Goal: Task Accomplishment & Management: Complete application form

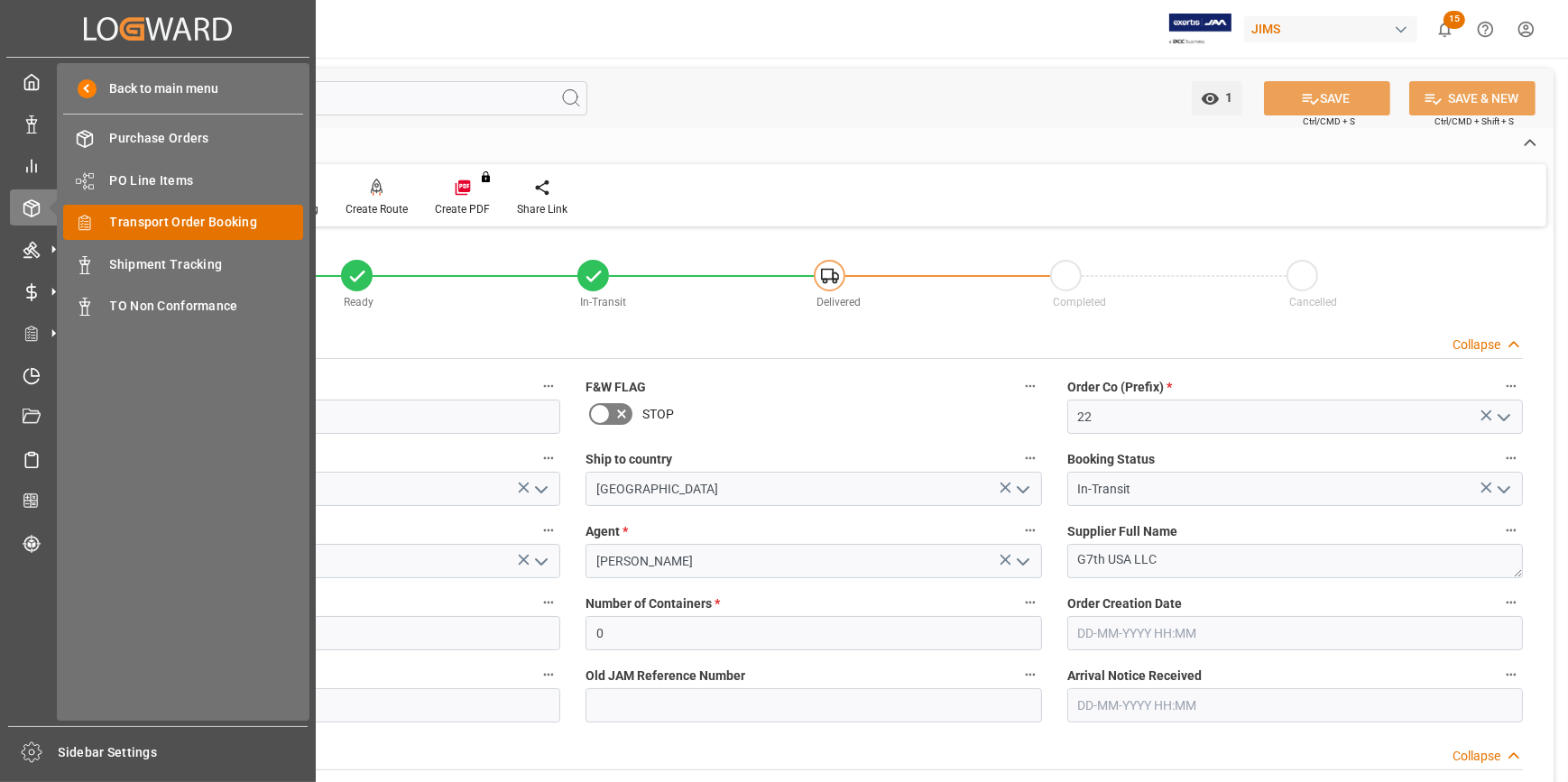
click at [212, 224] on span "Transport Order Booking" at bounding box center [207, 222] width 194 height 19
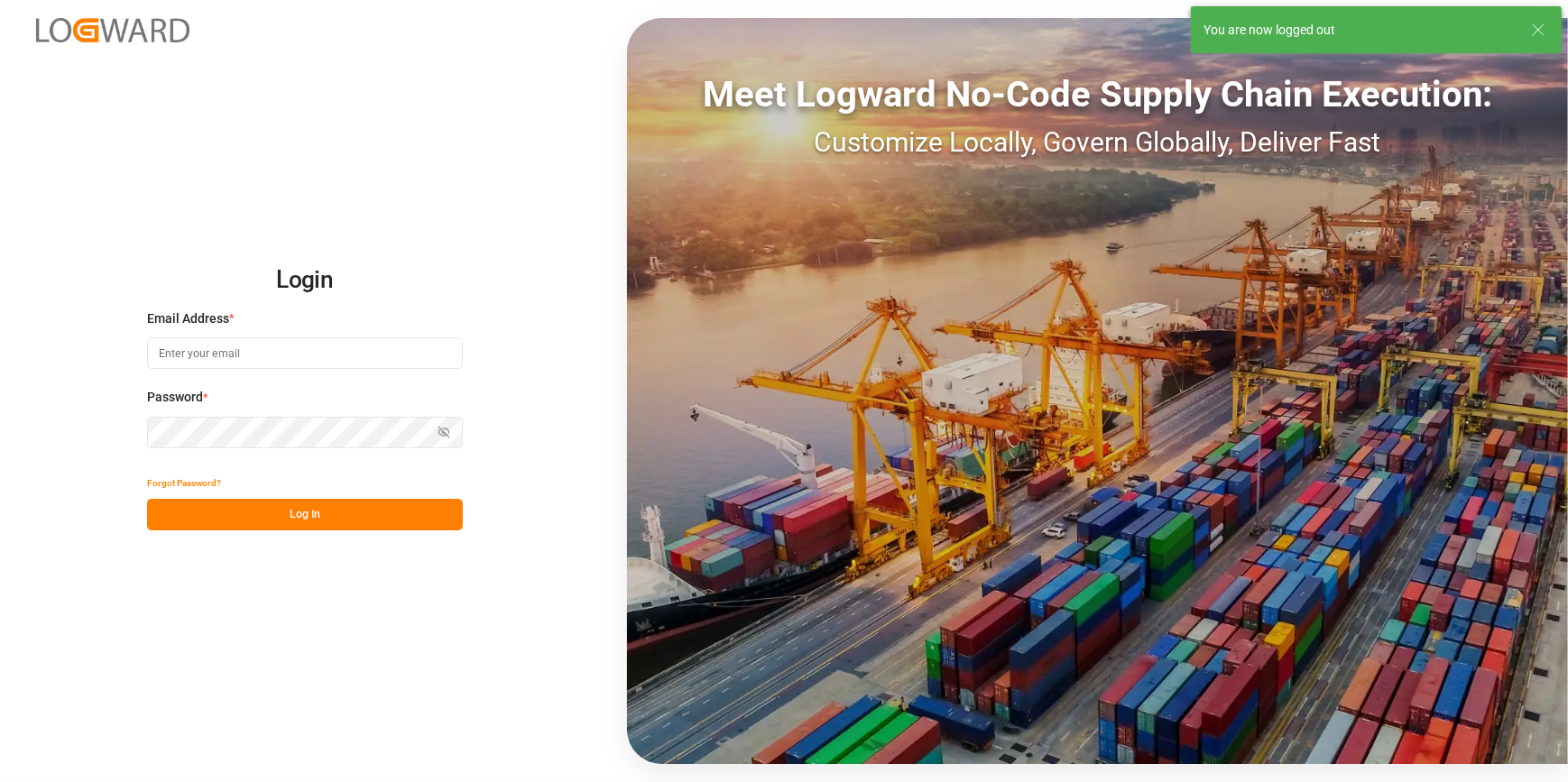
type input "[PERSON_NAME][EMAIL_ADDRESS][PERSON_NAME][DOMAIN_NAME]"
click at [254, 518] on button "Log In" at bounding box center [304, 514] width 315 height 31
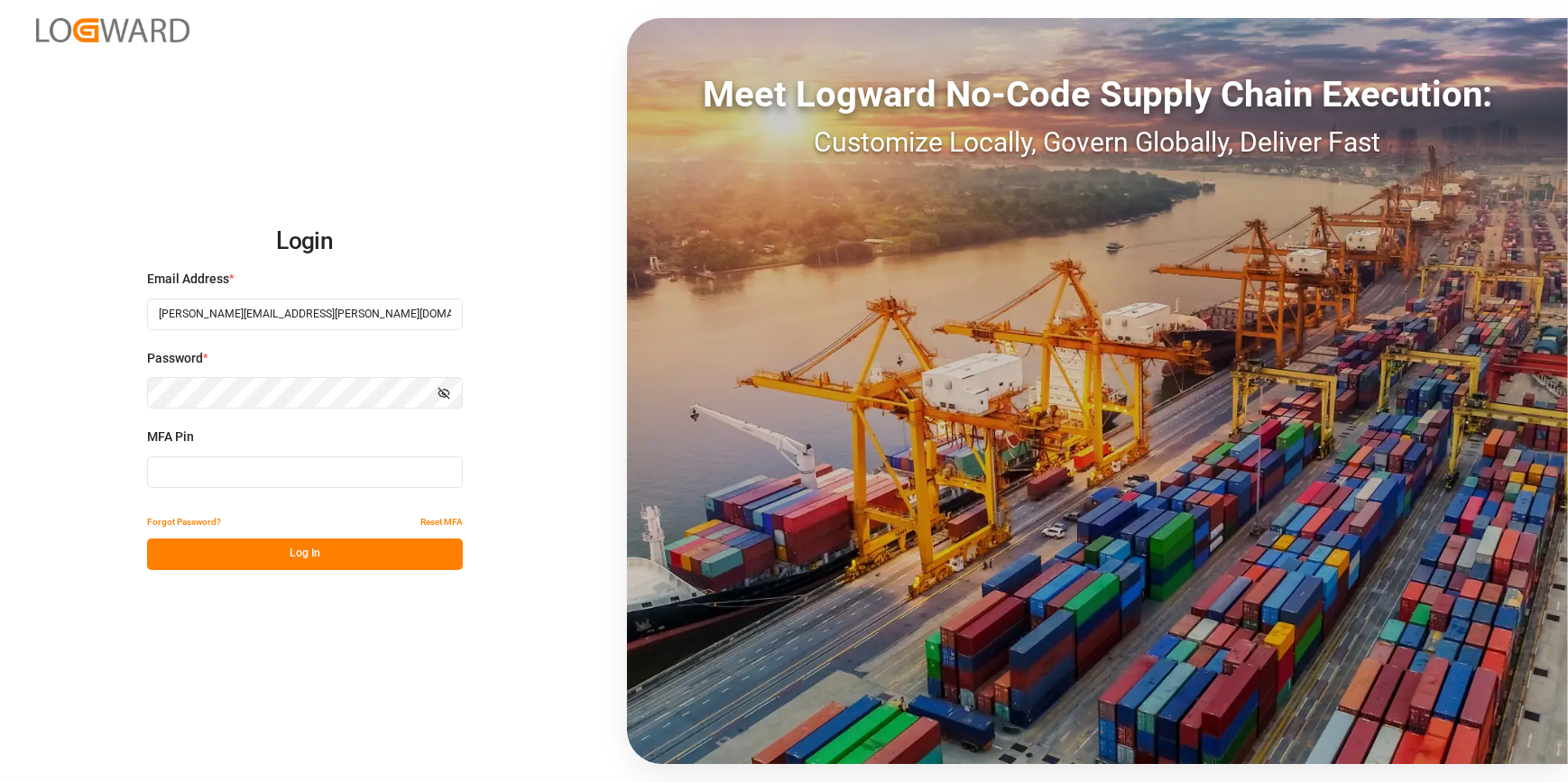
click at [209, 477] on input at bounding box center [304, 472] width 315 height 31
type input "197738"
click at [277, 569] on div "Login Email Address * [PERSON_NAME][EMAIL_ADDRESS][PERSON_NAME][DOMAIN_NAME] Pa…" at bounding box center [784, 391] width 1568 height 782
click at [225, 563] on button "Log In" at bounding box center [304, 555] width 315 height 31
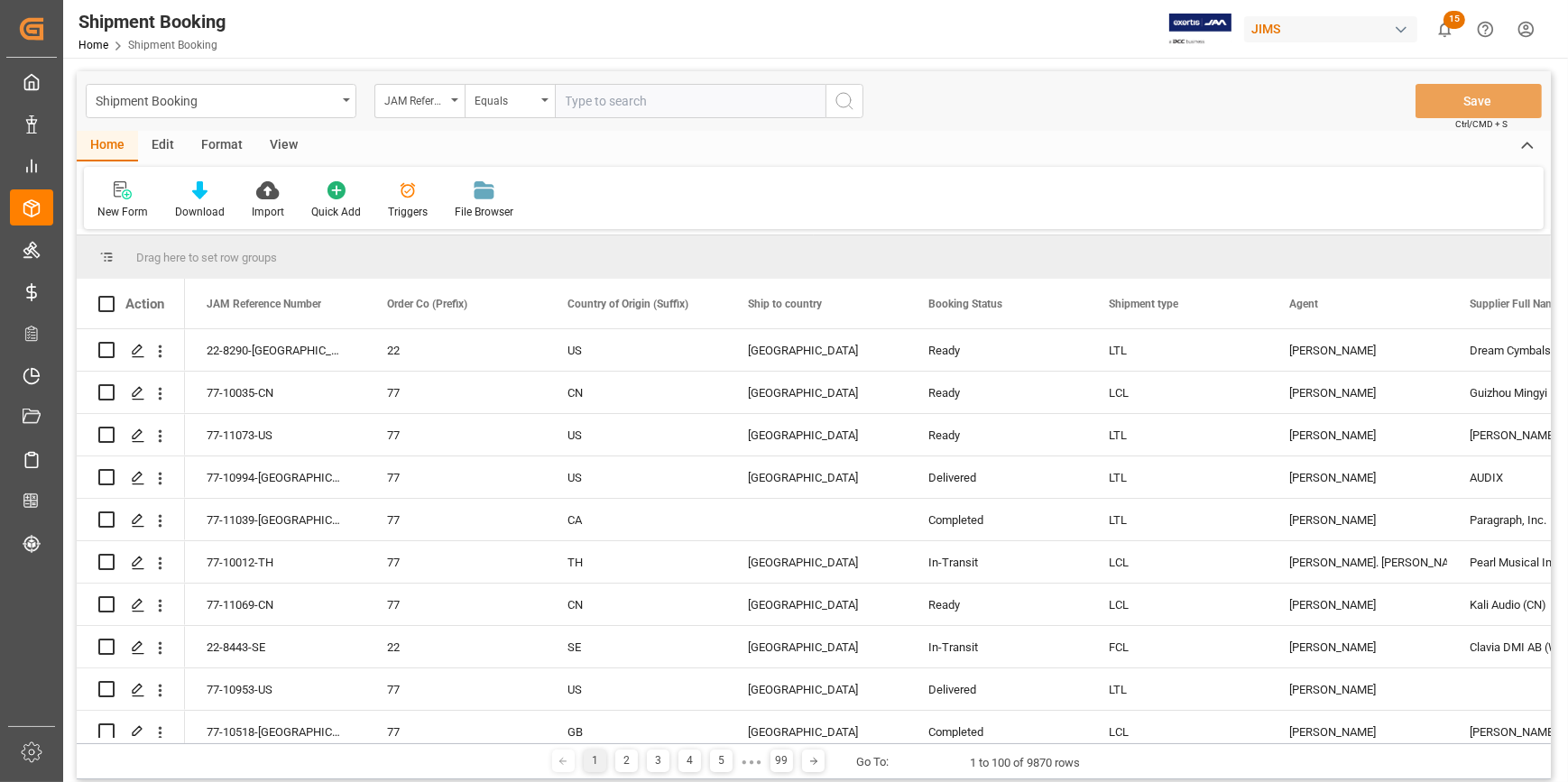
click at [580, 105] on input "text" at bounding box center [690, 100] width 270 height 34
click at [612, 102] on input "861259" at bounding box center [690, 100] width 270 height 34
type input "861259"
click at [274, 142] on div "View" at bounding box center [284, 145] width 55 height 30
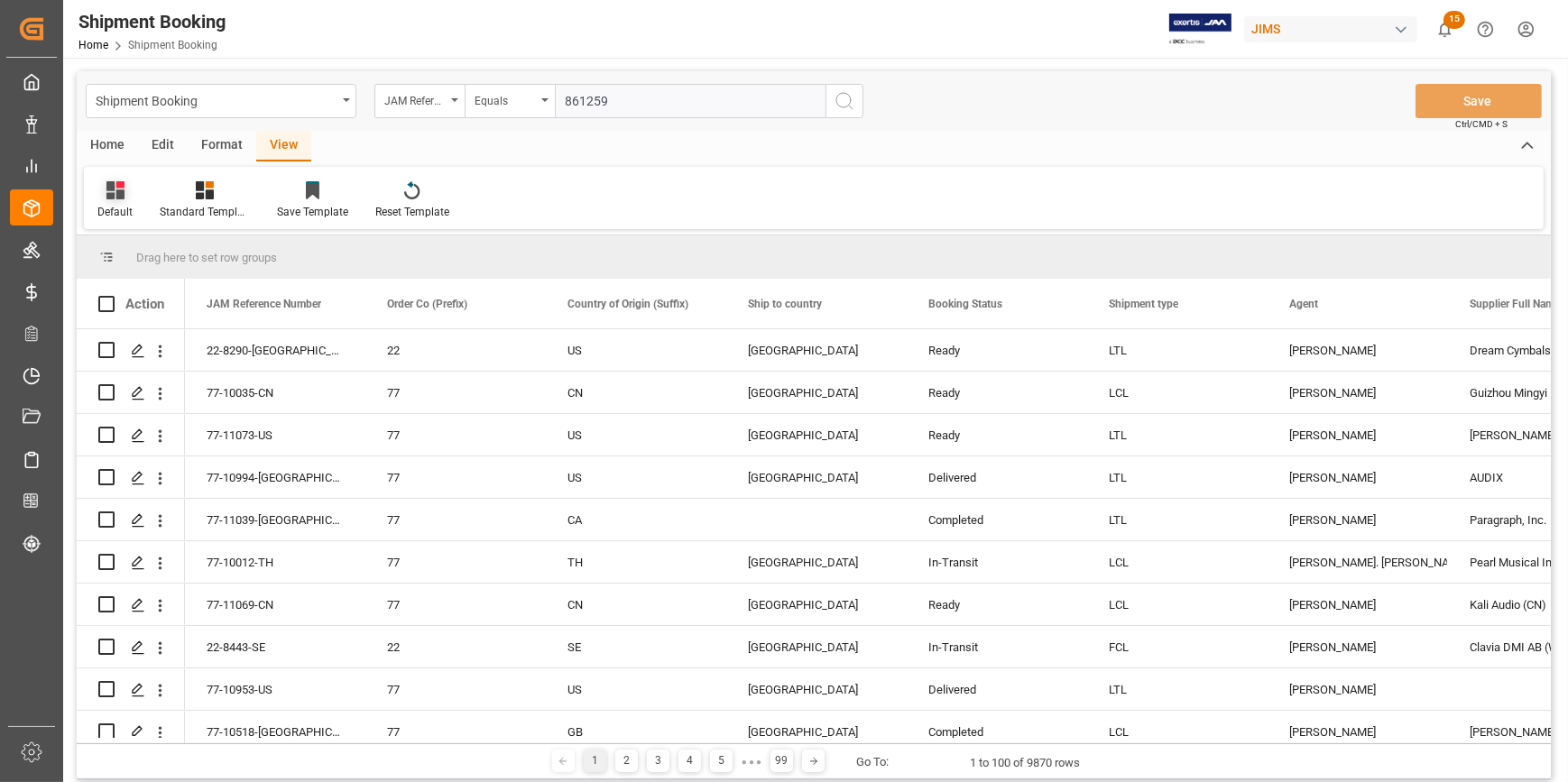
click at [110, 213] on div "Default" at bounding box center [115, 213] width 35 height 17
click at [108, 144] on div "Home" at bounding box center [107, 145] width 62 height 30
click at [115, 211] on div "New Form" at bounding box center [122, 213] width 51 height 17
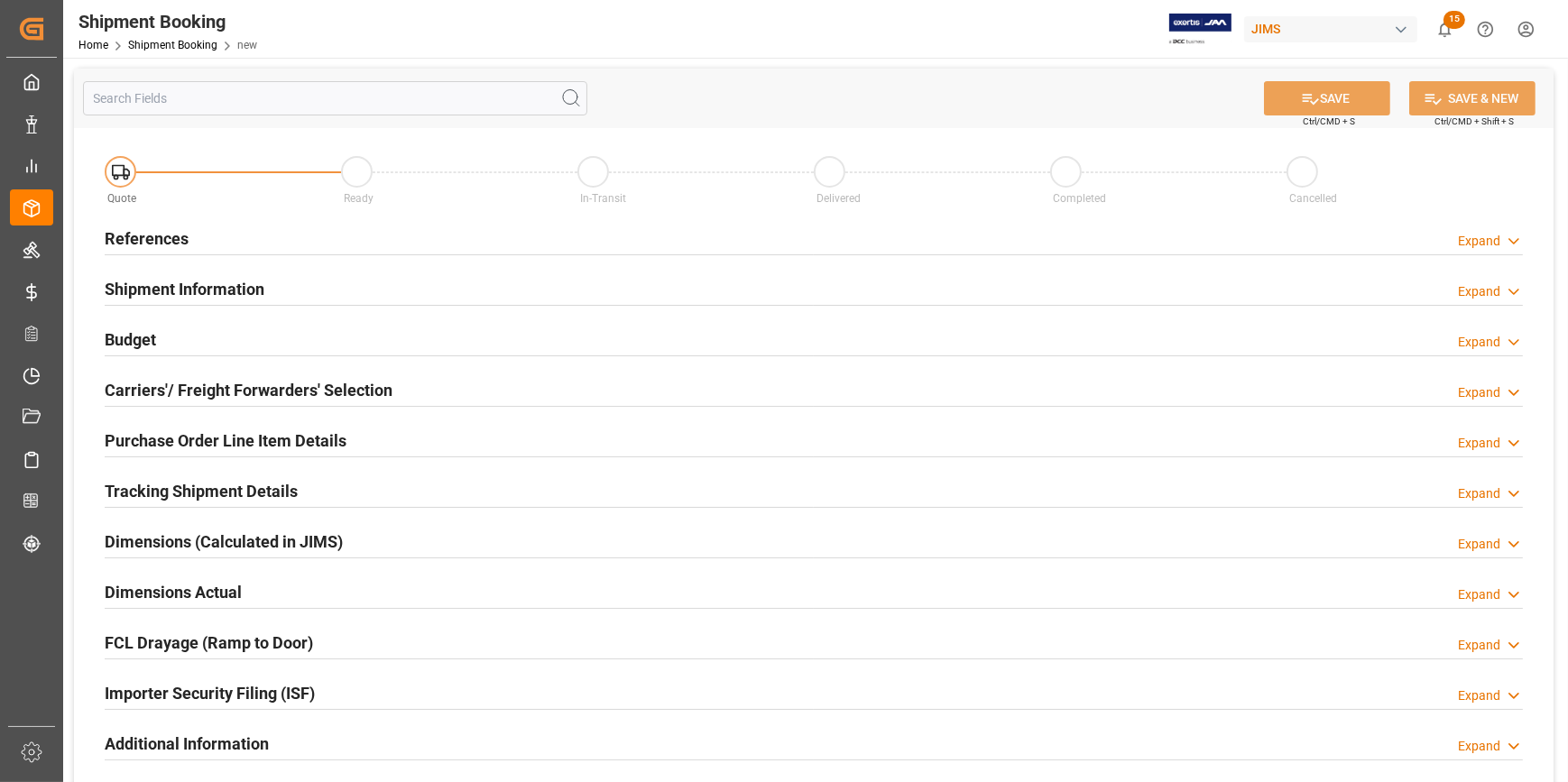
click at [131, 235] on h2 "References" at bounding box center [146, 238] width 84 height 24
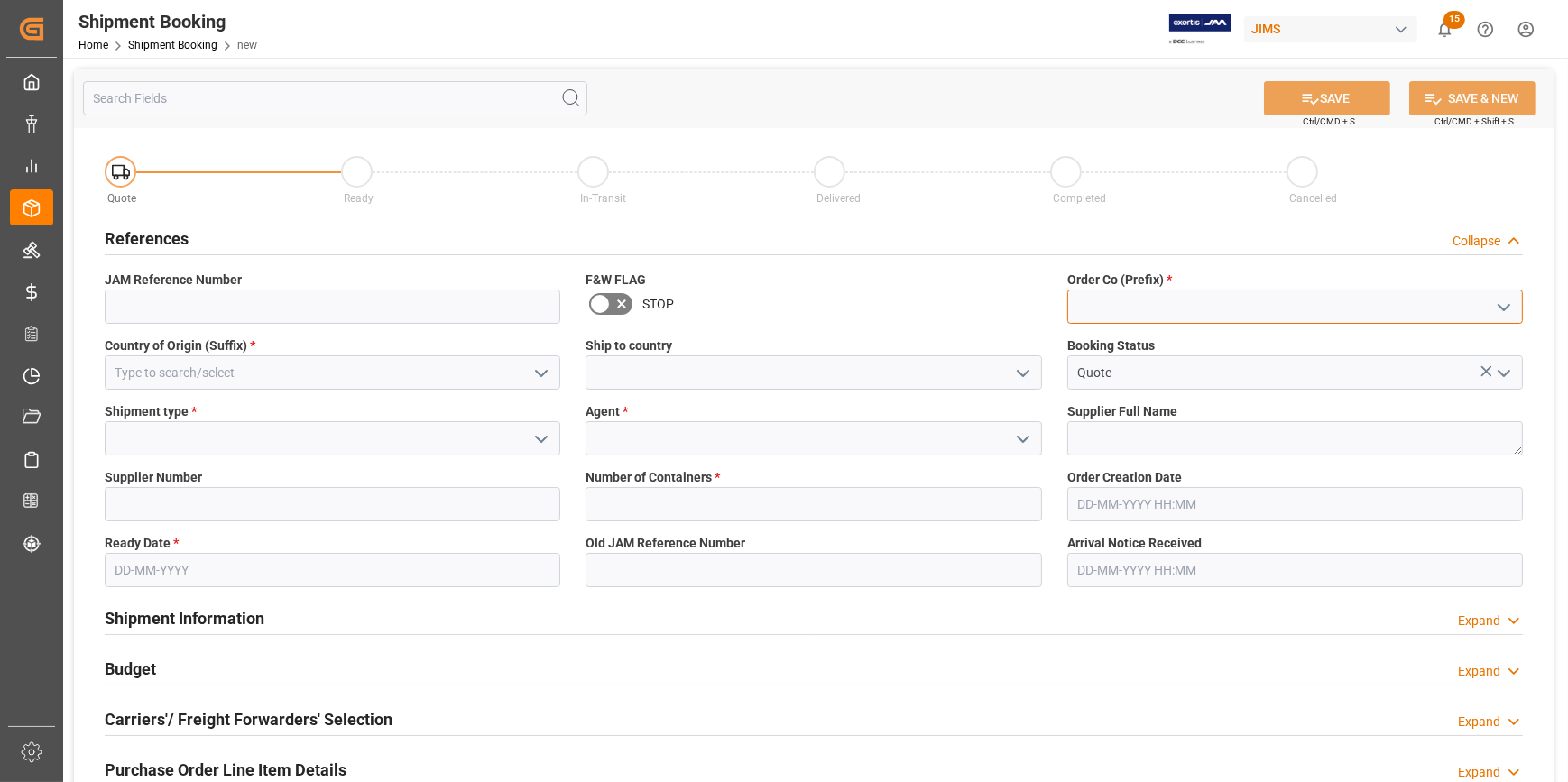
click at [1096, 309] on input at bounding box center [1294, 306] width 455 height 34
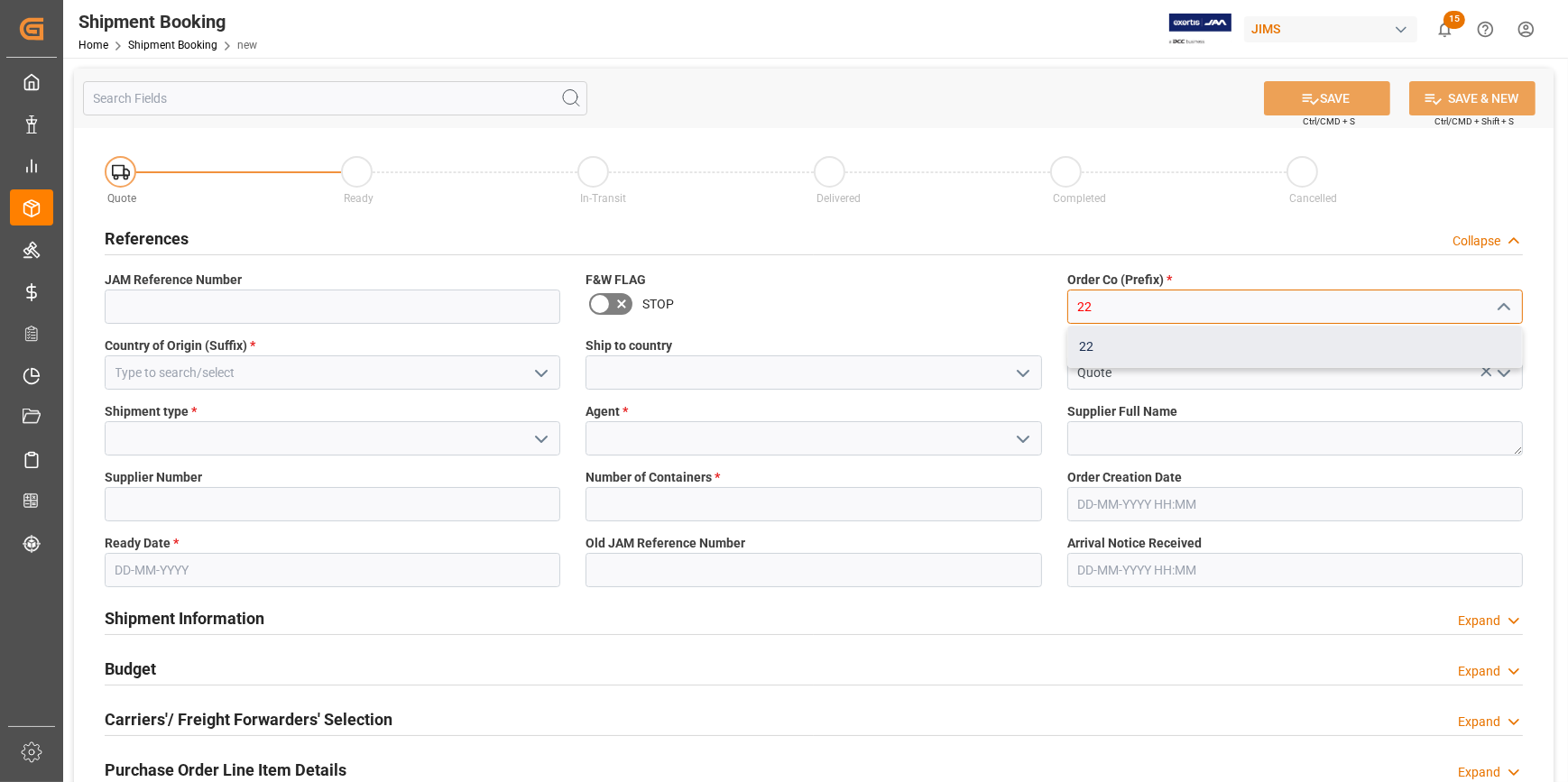
click at [1123, 343] on div "22" at bounding box center [1294, 347] width 453 height 40
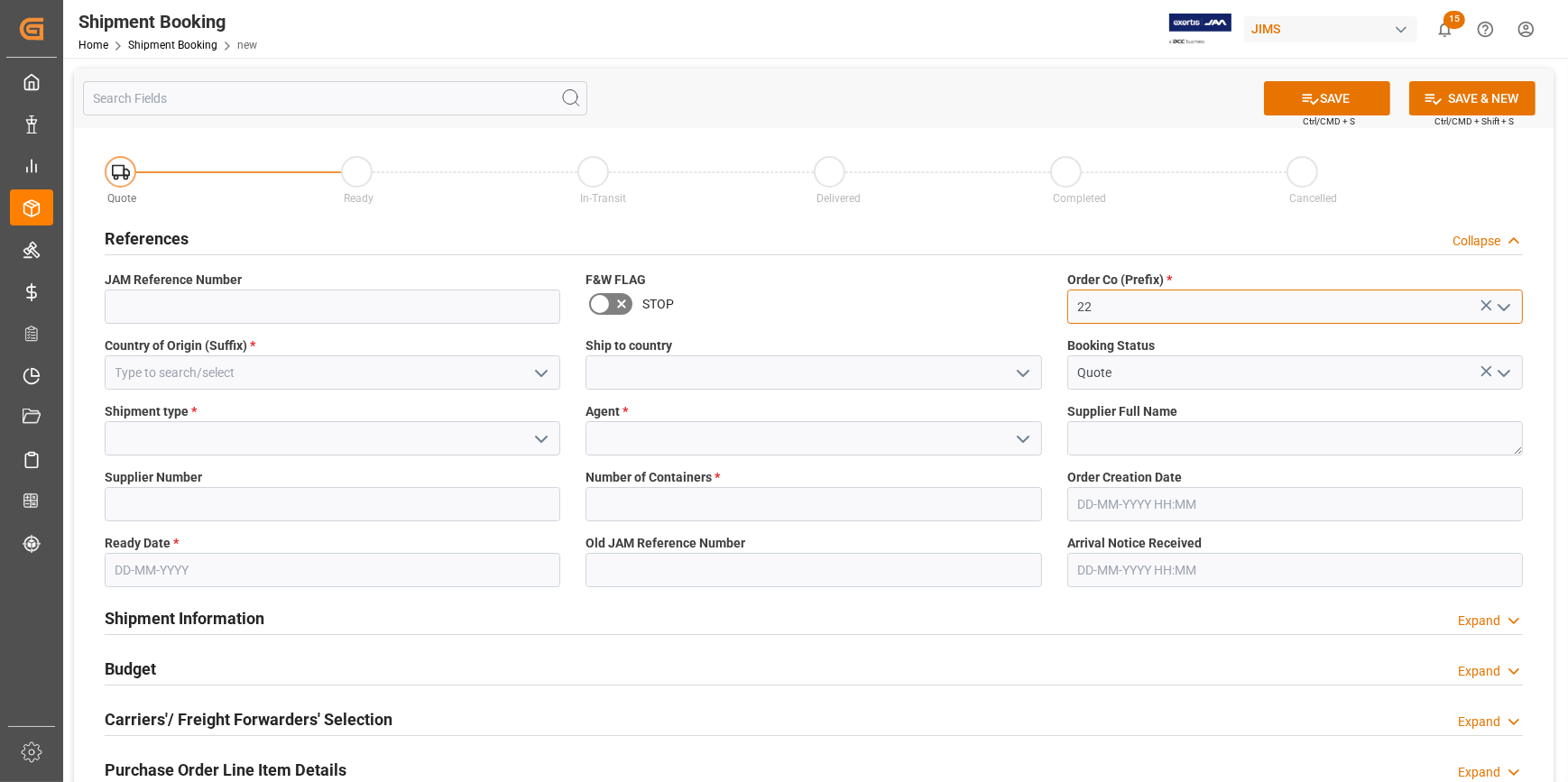
type input "22"
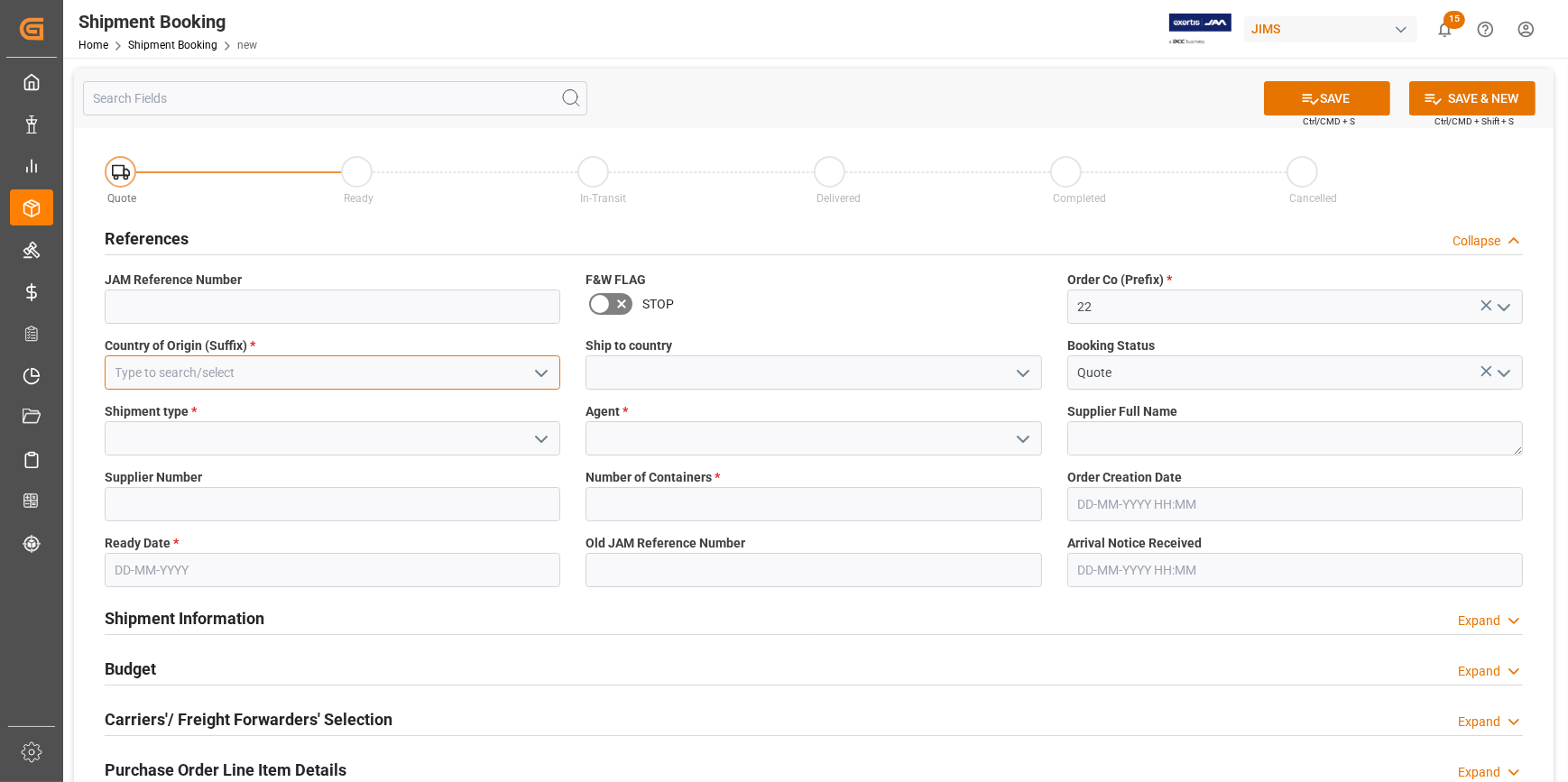
click at [124, 380] on input at bounding box center [332, 372] width 455 height 34
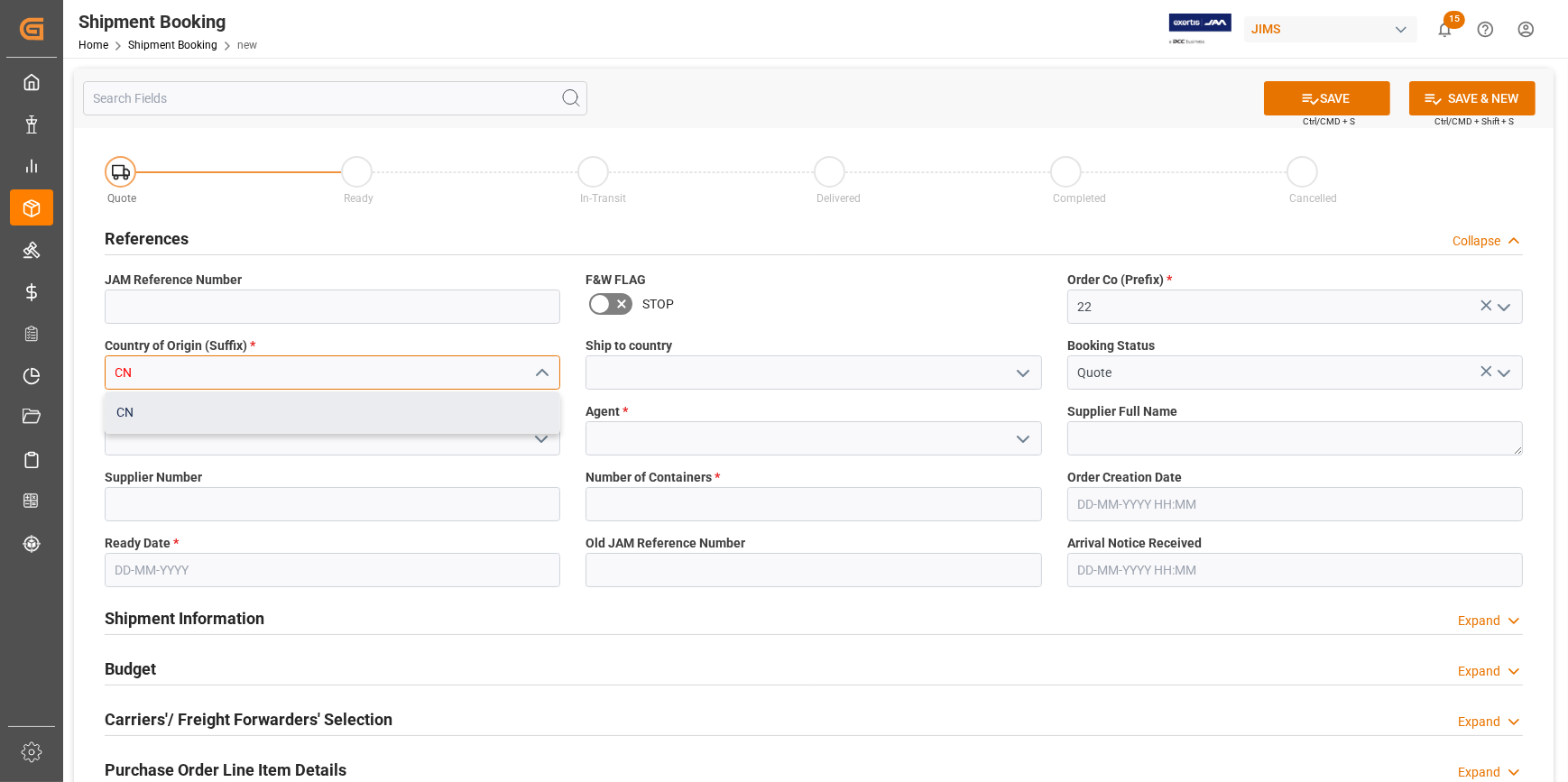
click at [152, 407] on div "CN" at bounding box center [332, 413] width 453 height 40
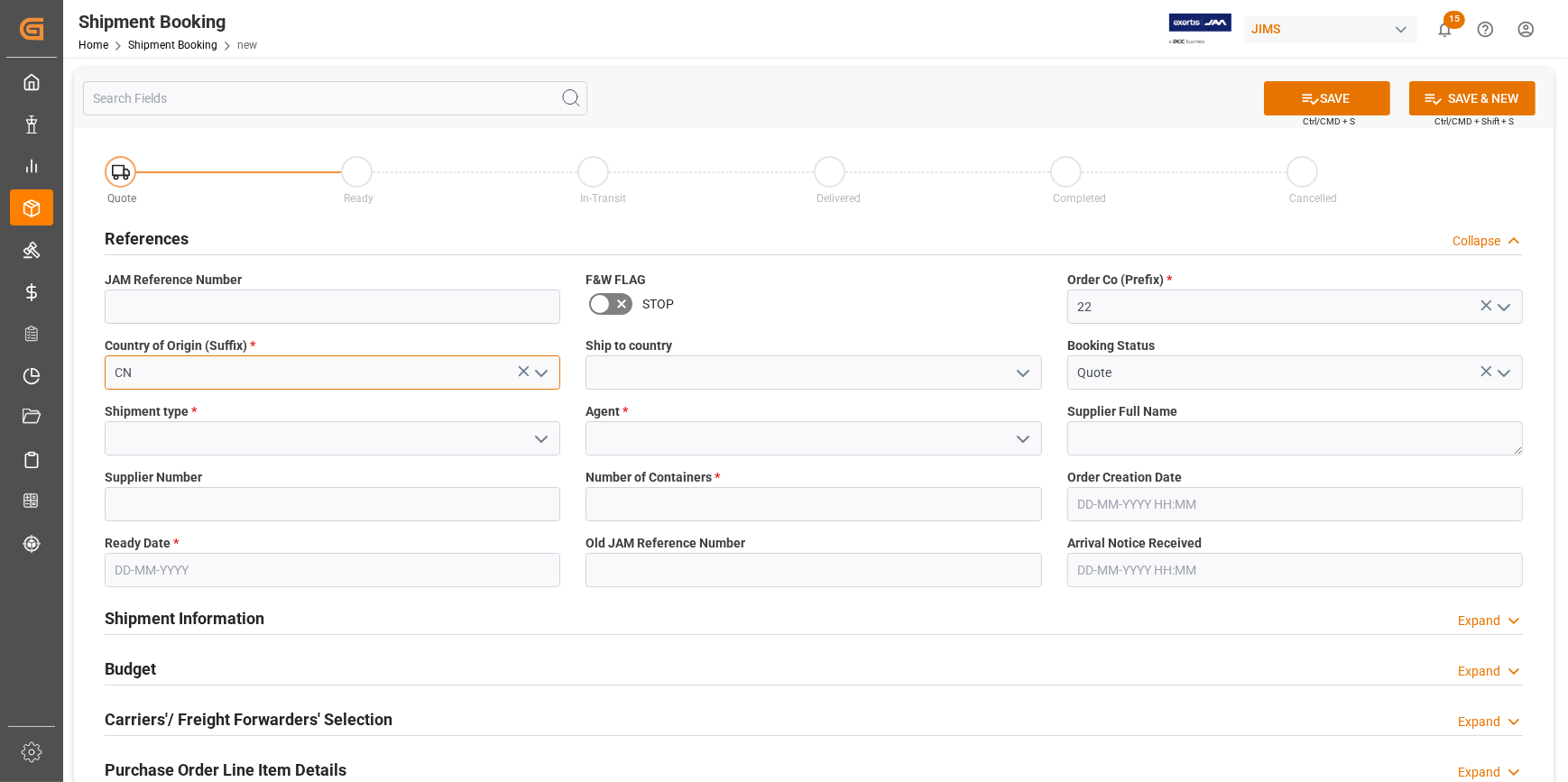
type input "CN"
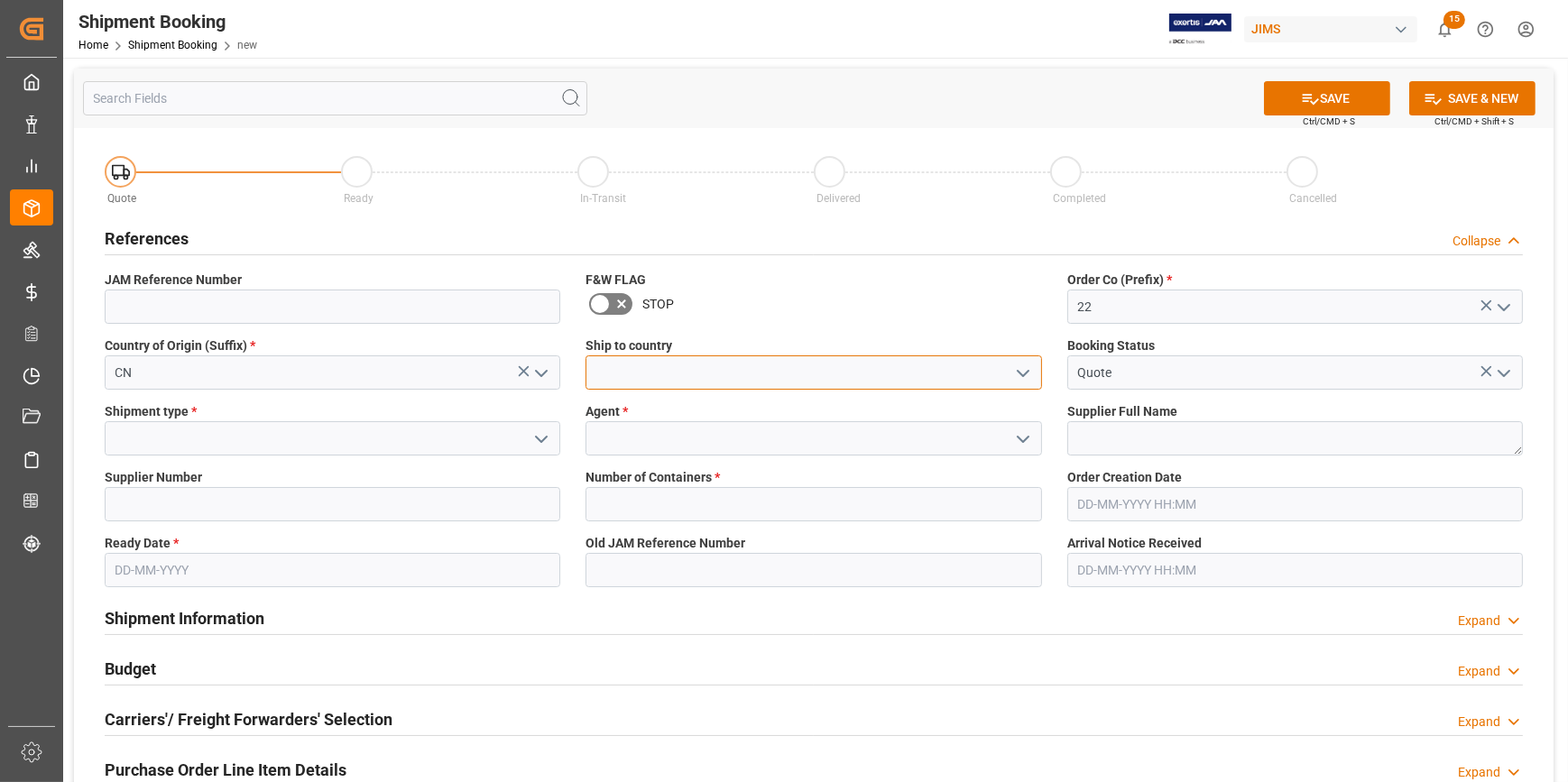
click at [632, 373] on input at bounding box center [813, 372] width 455 height 34
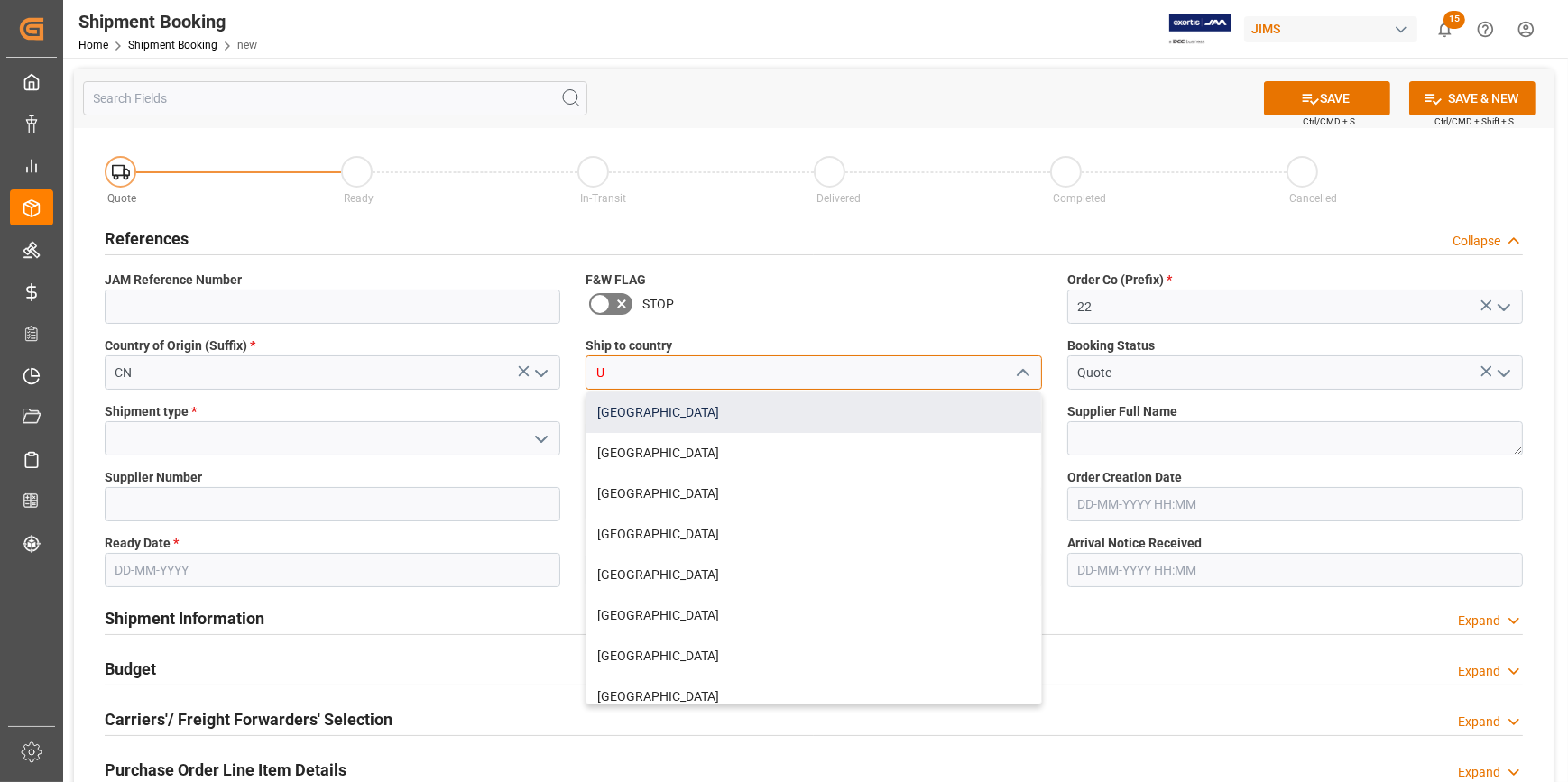
click at [623, 408] on div "[GEOGRAPHIC_DATA]" at bounding box center [813, 413] width 453 height 40
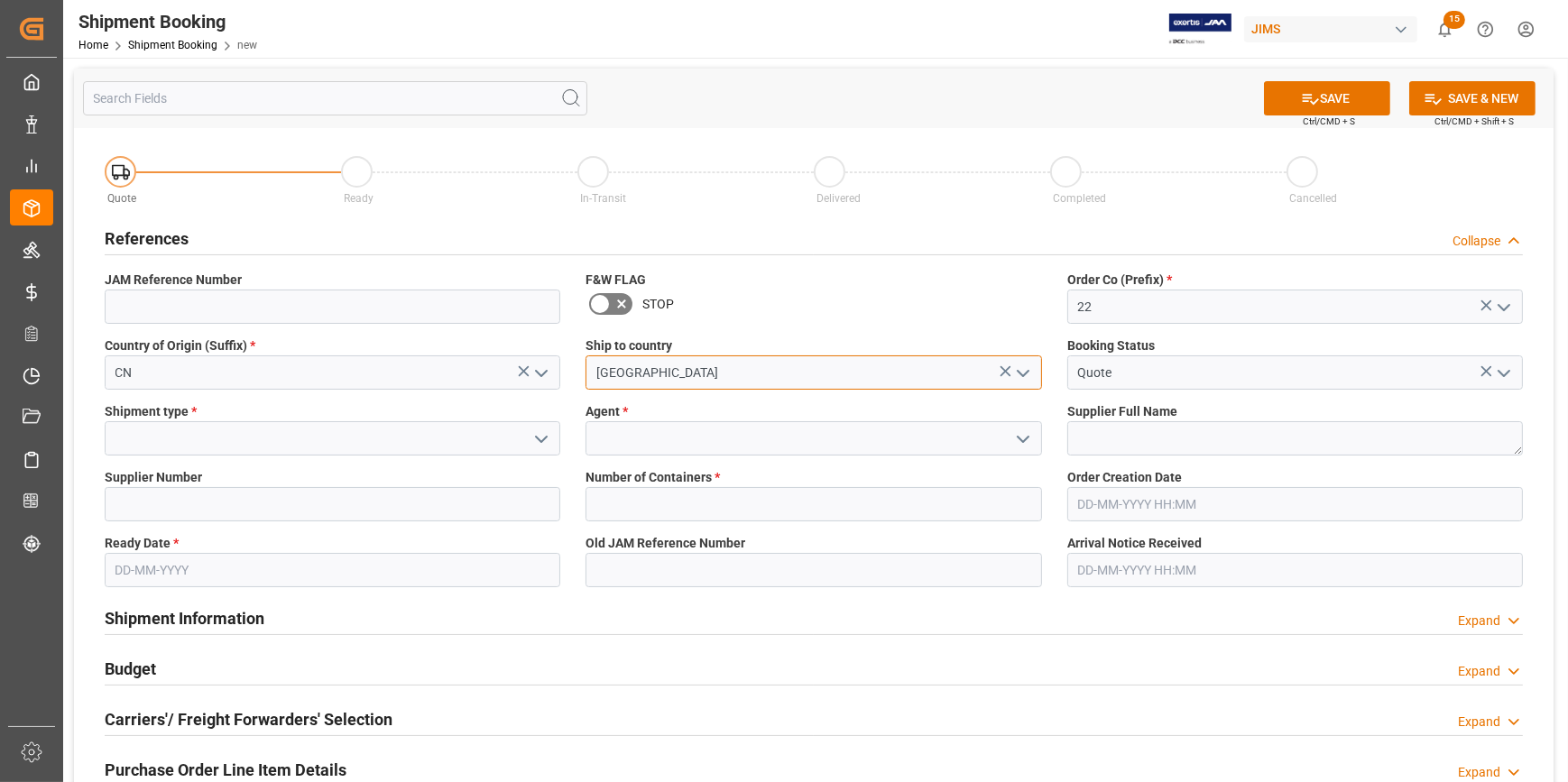
type input "[GEOGRAPHIC_DATA]"
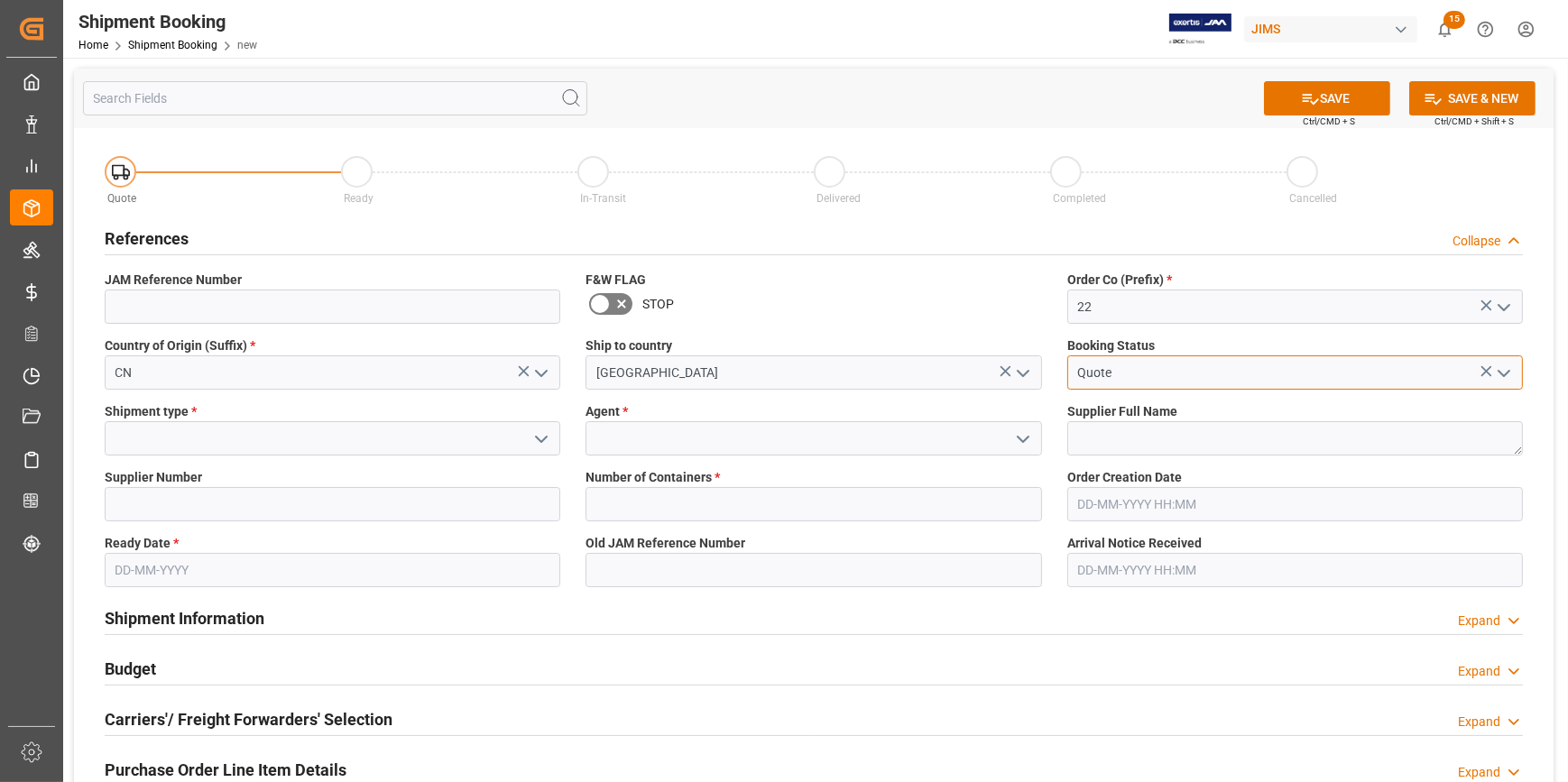
click at [1186, 369] on input "Quote" at bounding box center [1294, 372] width 455 height 34
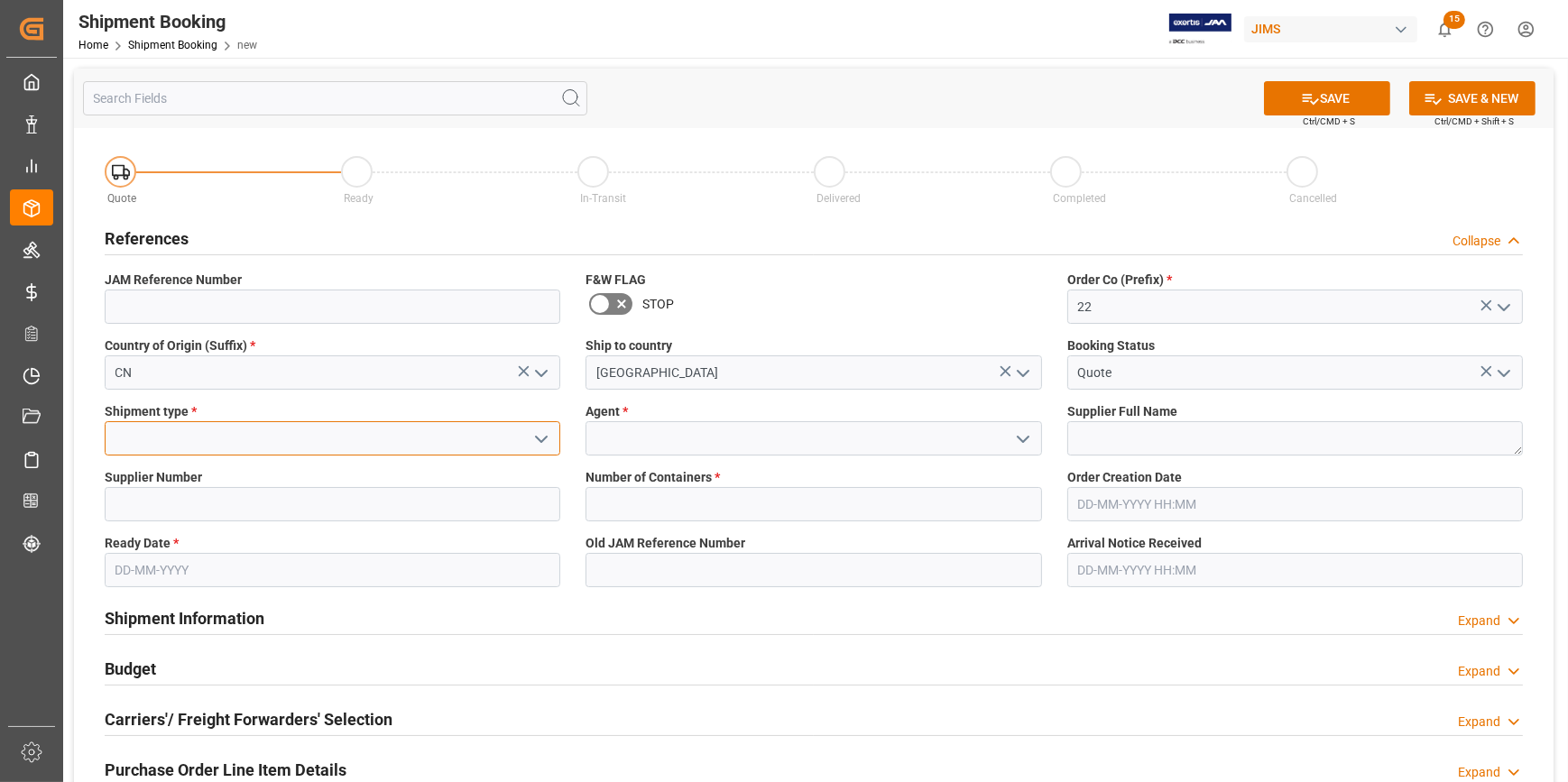
click at [165, 437] on input at bounding box center [332, 438] width 455 height 34
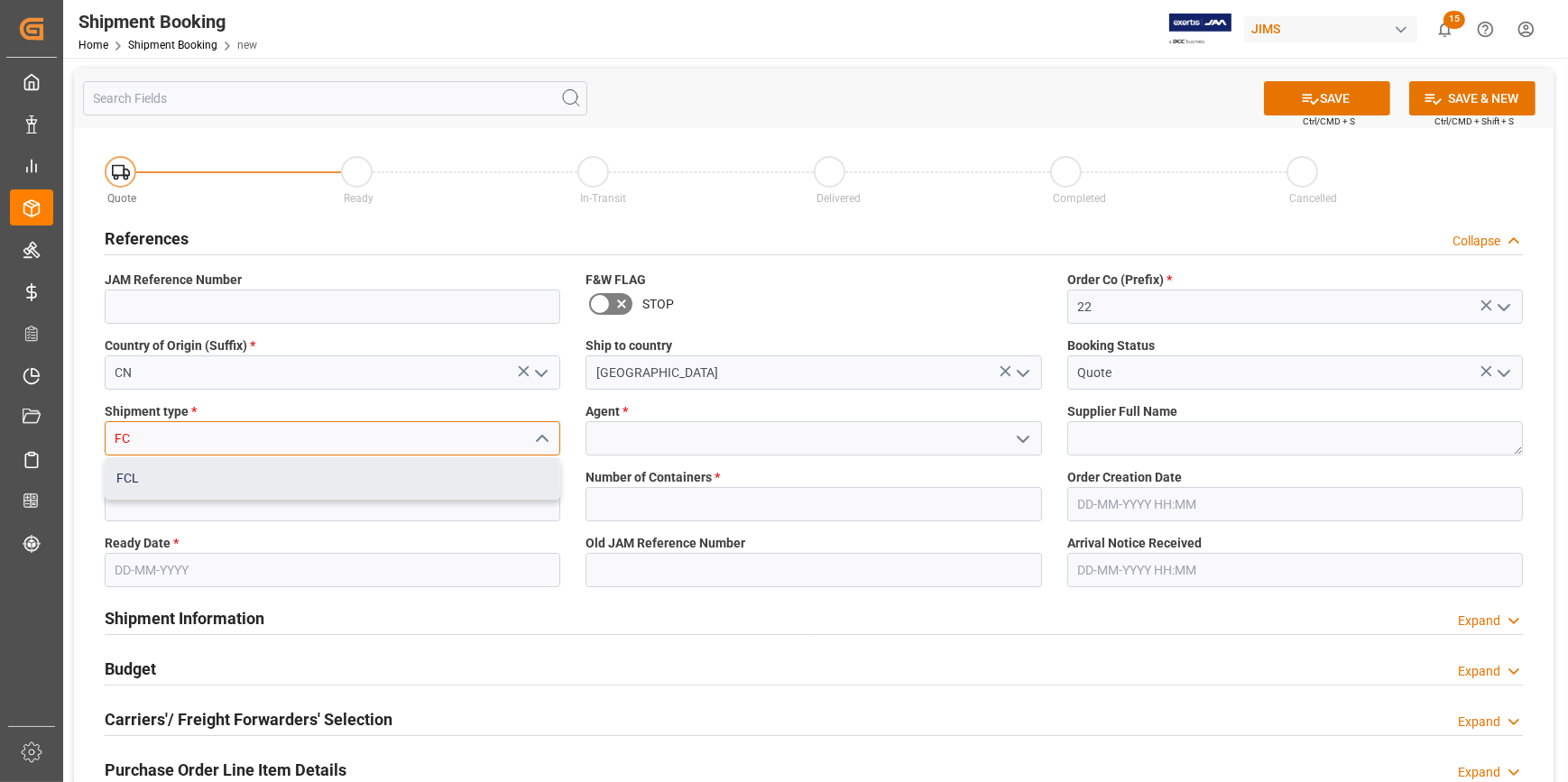
click at [154, 480] on div "FCL" at bounding box center [332, 478] width 453 height 40
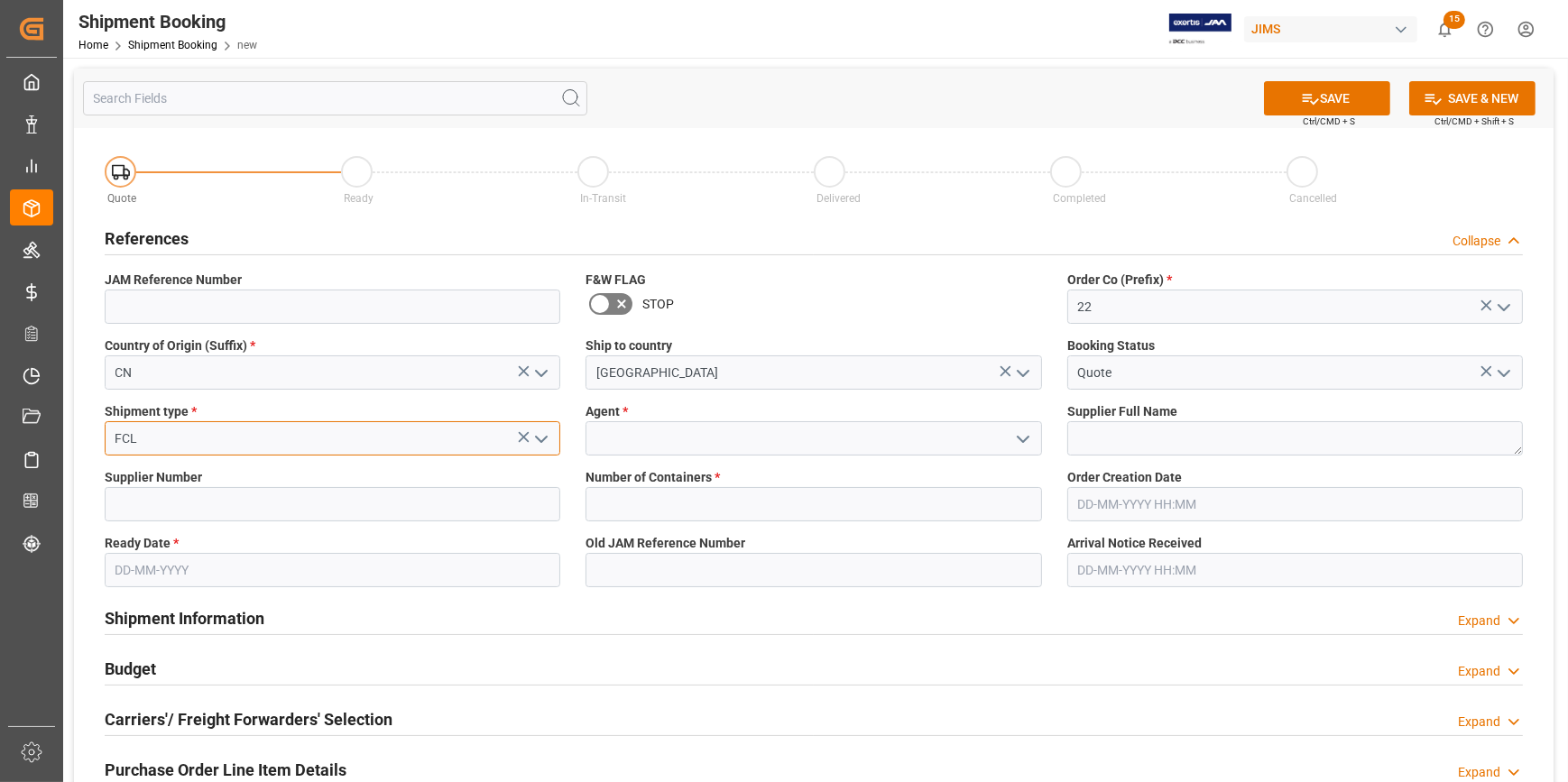
type input "FCL"
click at [655, 438] on input at bounding box center [813, 438] width 455 height 34
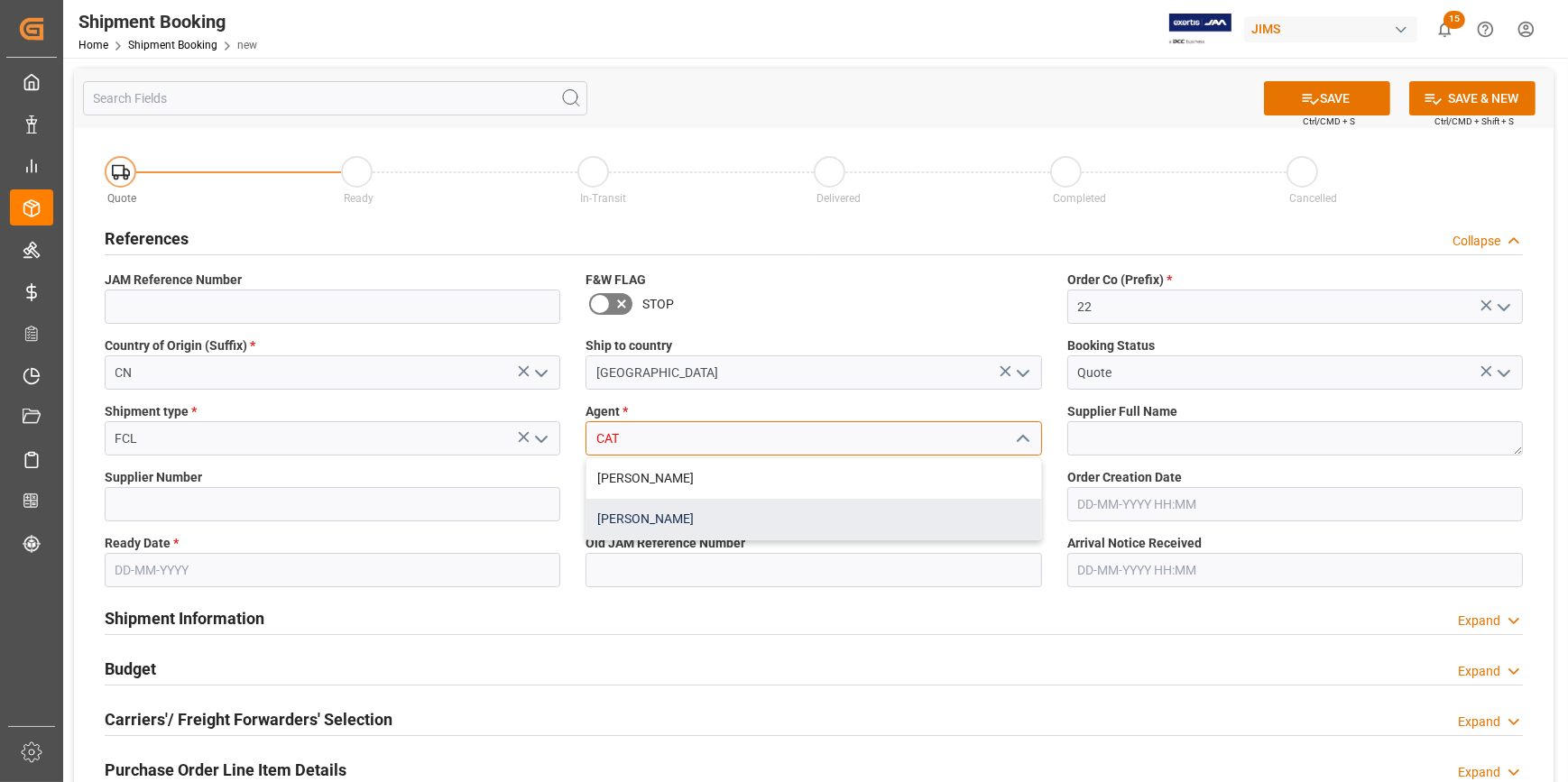
click at [677, 528] on div "[PERSON_NAME]" at bounding box center [813, 519] width 453 height 40
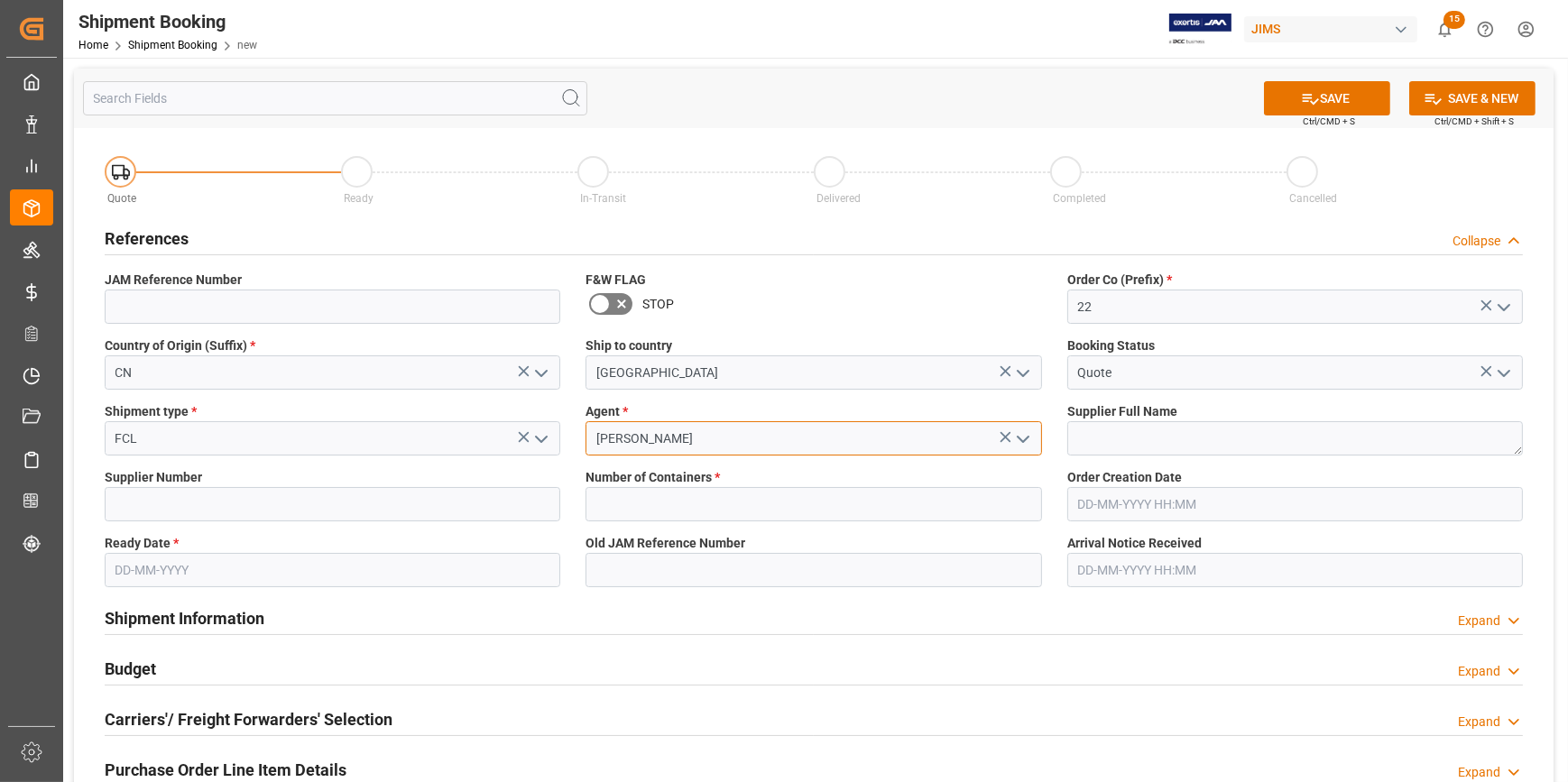
type input "[PERSON_NAME]"
click at [1127, 439] on textarea at bounding box center [1294, 438] width 455 height 34
click at [131, 505] on input at bounding box center [332, 504] width 455 height 34
paste input "861259"
type input "861259"
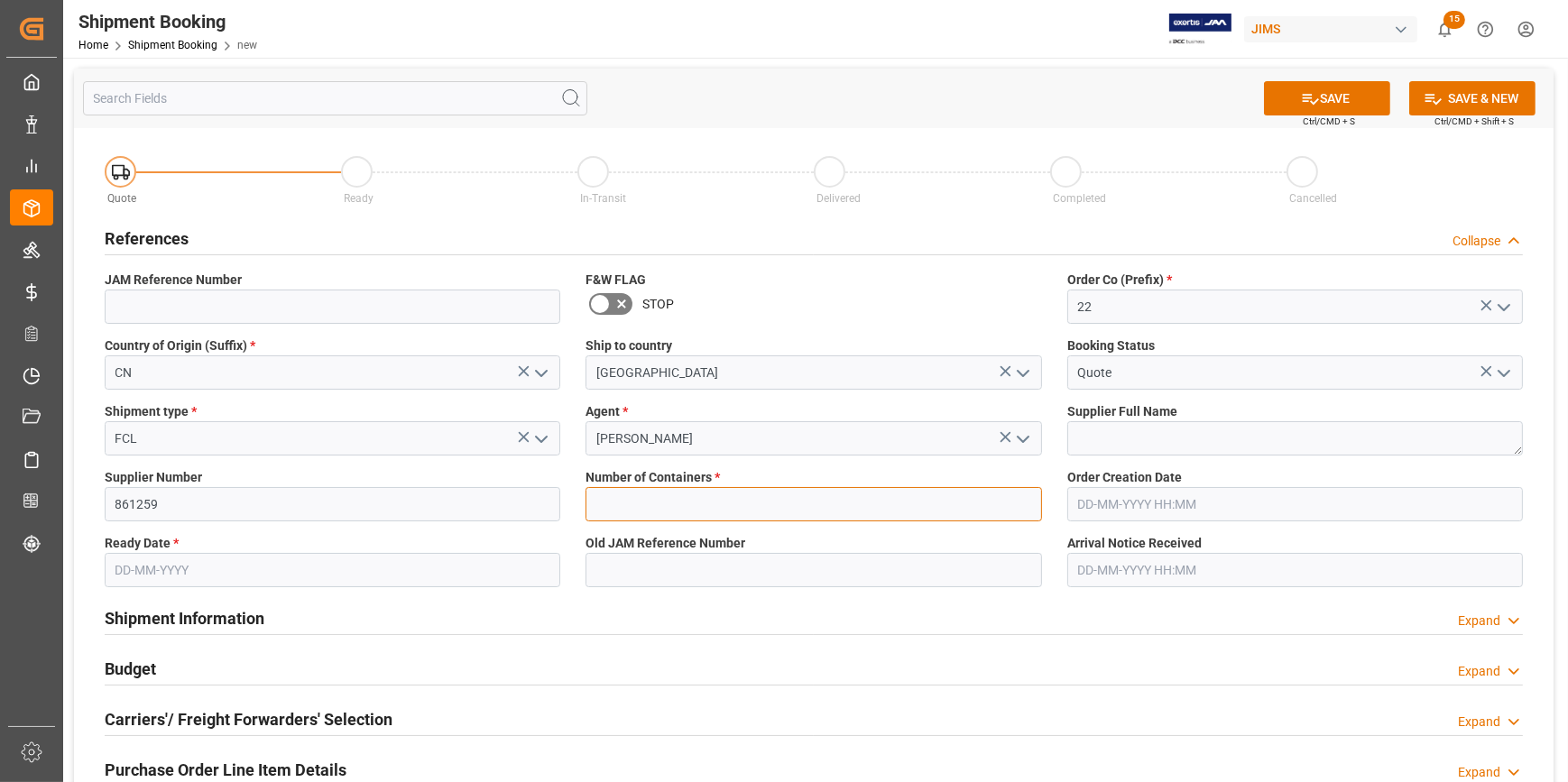
click at [668, 510] on input "text" at bounding box center [813, 504] width 455 height 34
type input "1"
click at [1126, 445] on textarea at bounding box center [1294, 438] width 455 height 34
paste textarea "Hiwatt Electronics Limited"
type textarea "Hiwatt Electronics Limited"
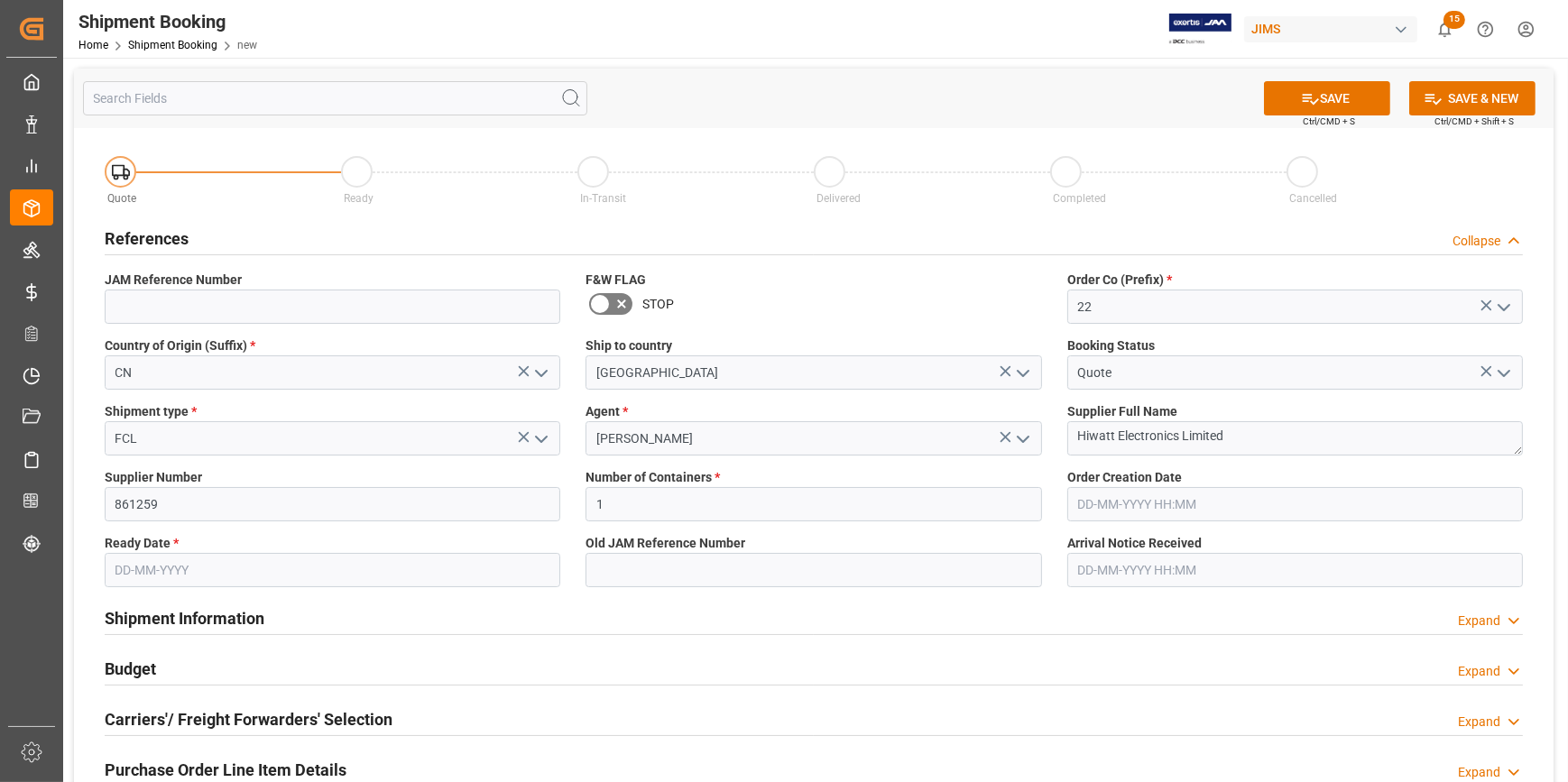
click at [213, 568] on input "text" at bounding box center [332, 569] width 455 height 34
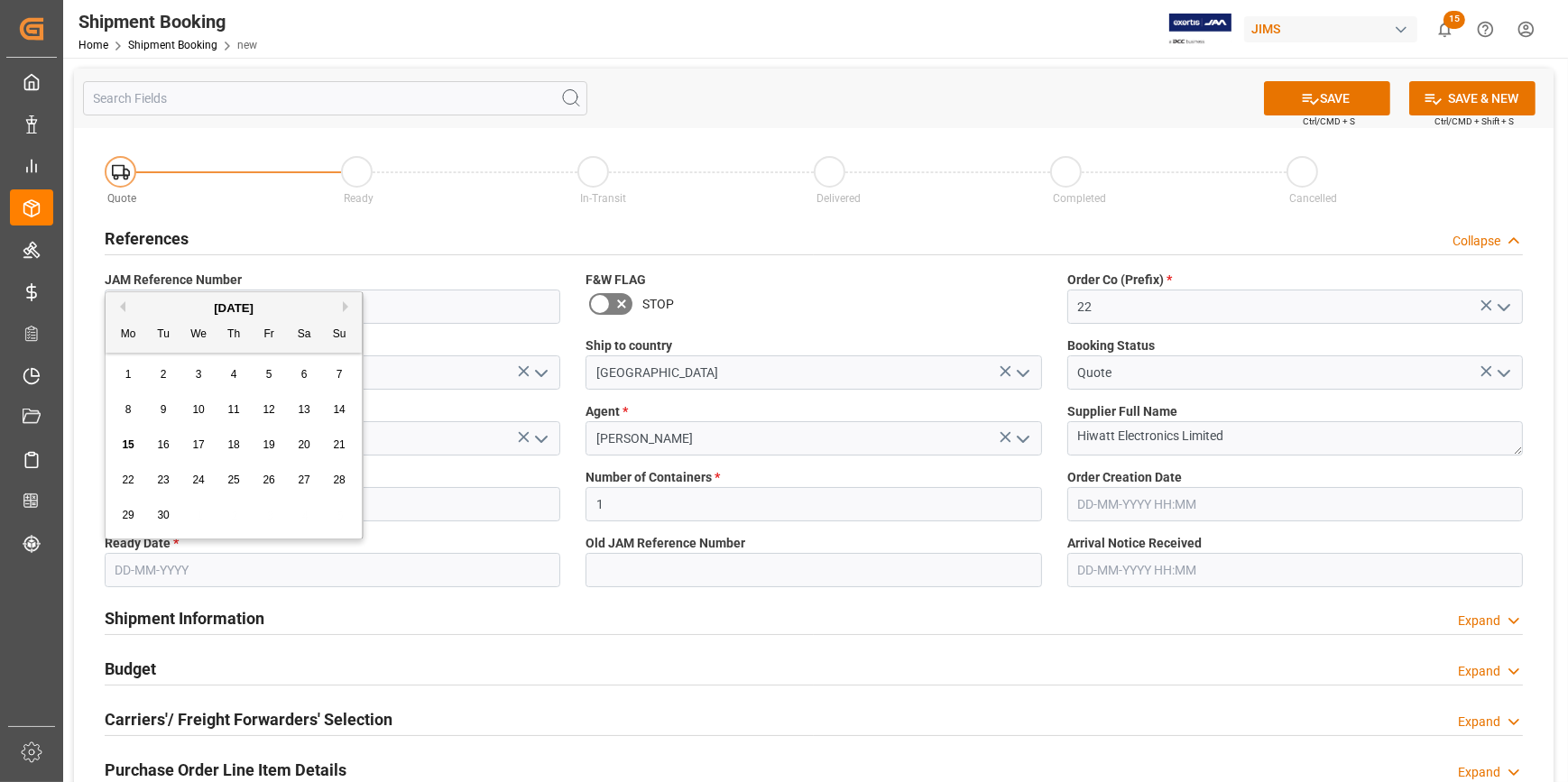
click at [264, 450] on span "19" at bounding box center [268, 445] width 12 height 13
type input "[DATE]"
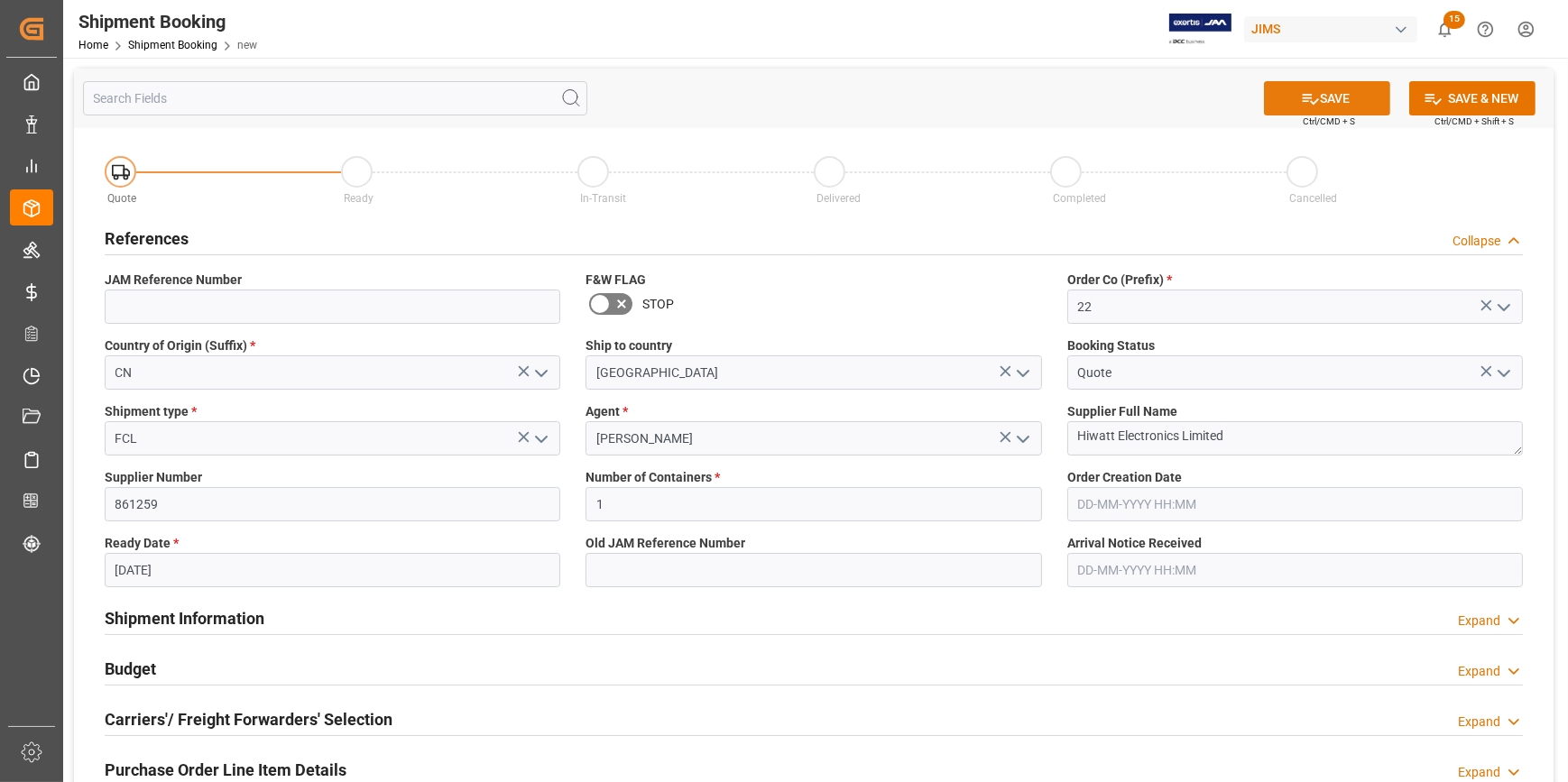
click at [1338, 98] on button "SAVE" at bounding box center [1326, 98] width 126 height 34
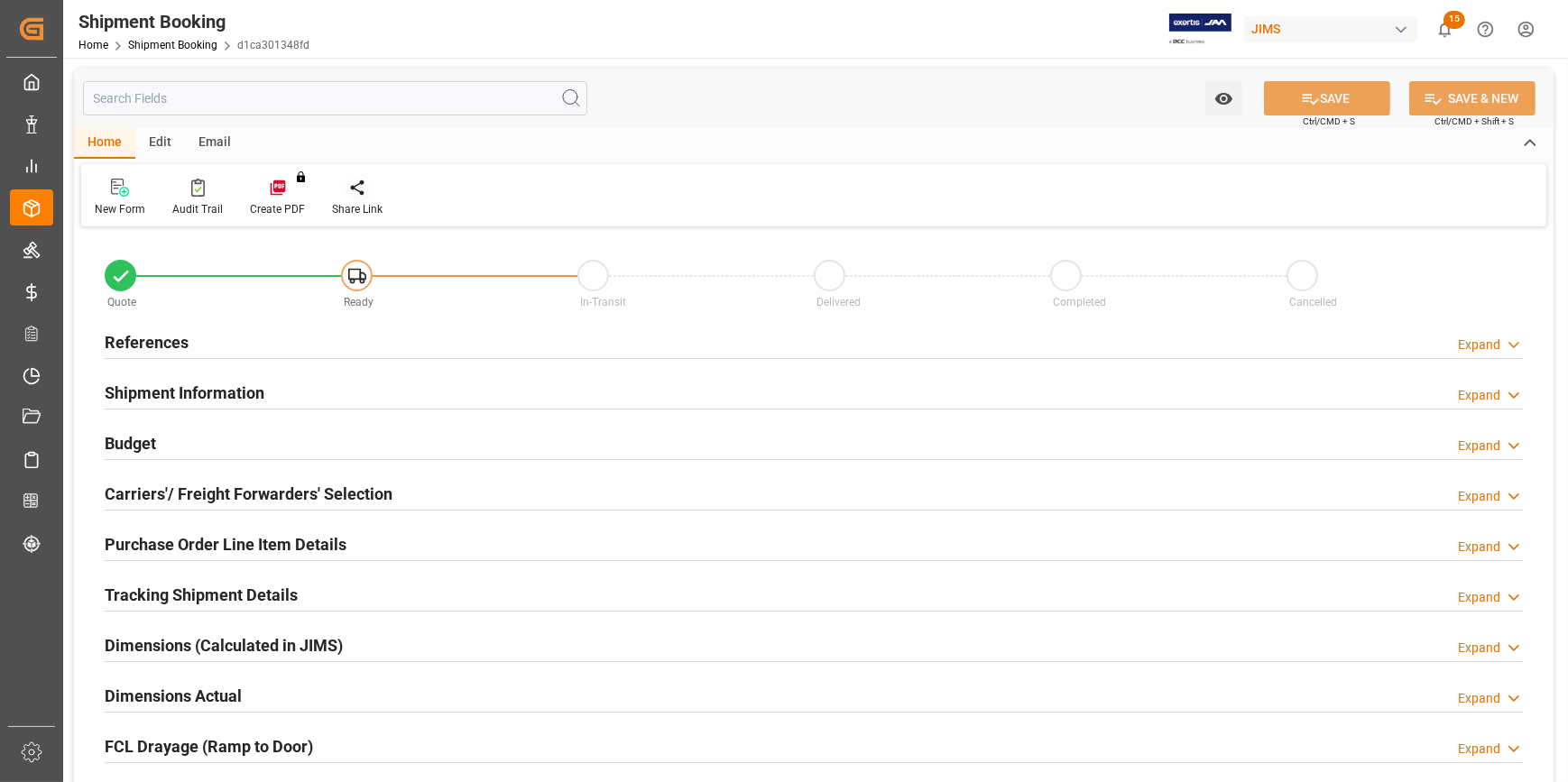
type input "1"
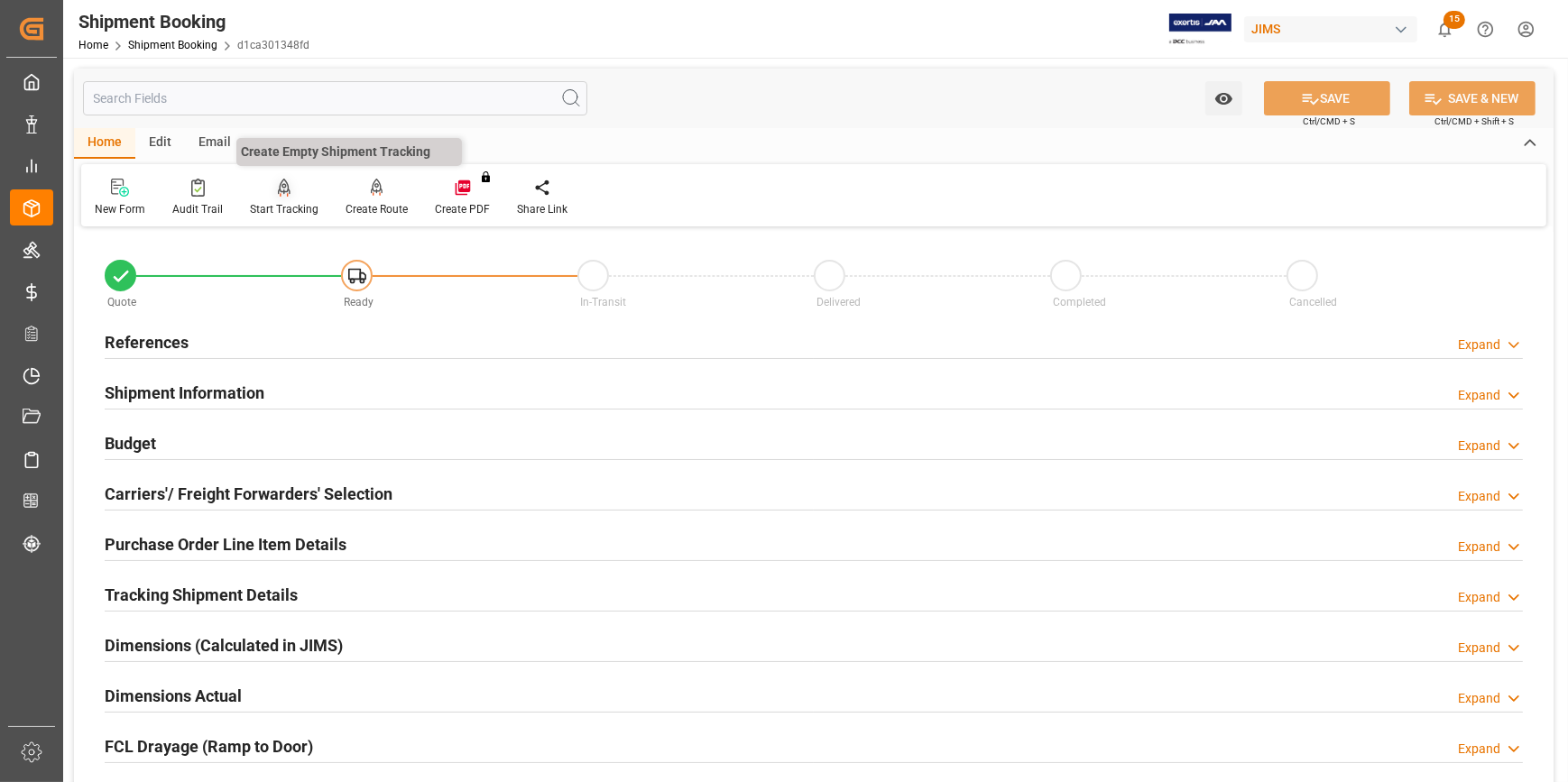
type input "[DATE]"
click at [146, 335] on h2 "References" at bounding box center [146, 342] width 84 height 24
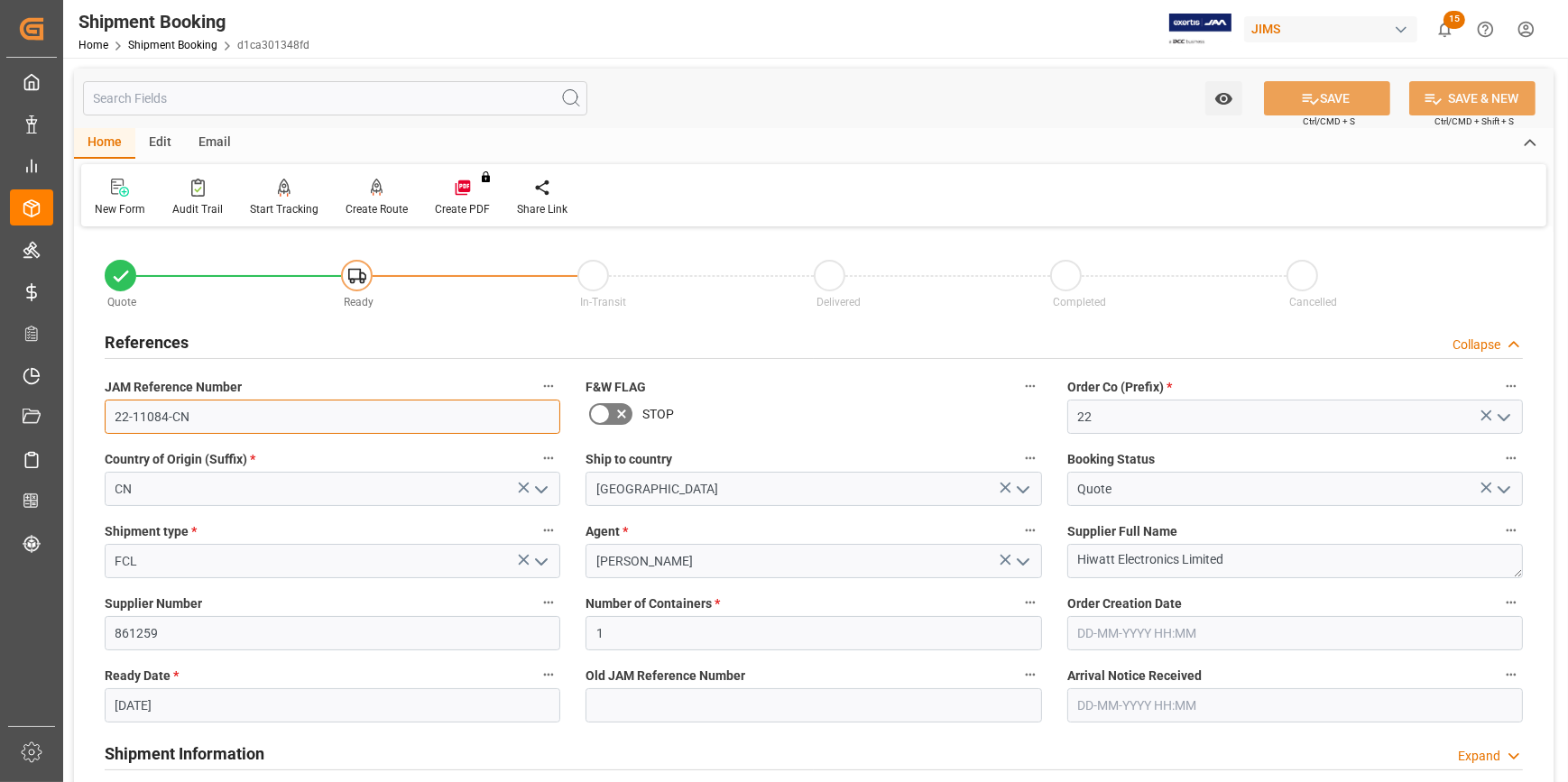
drag, startPoint x: 199, startPoint y: 425, endPoint x: 113, endPoint y: 417, distance: 86.4
click at [113, 417] on input "22-11084-CN" at bounding box center [332, 416] width 455 height 34
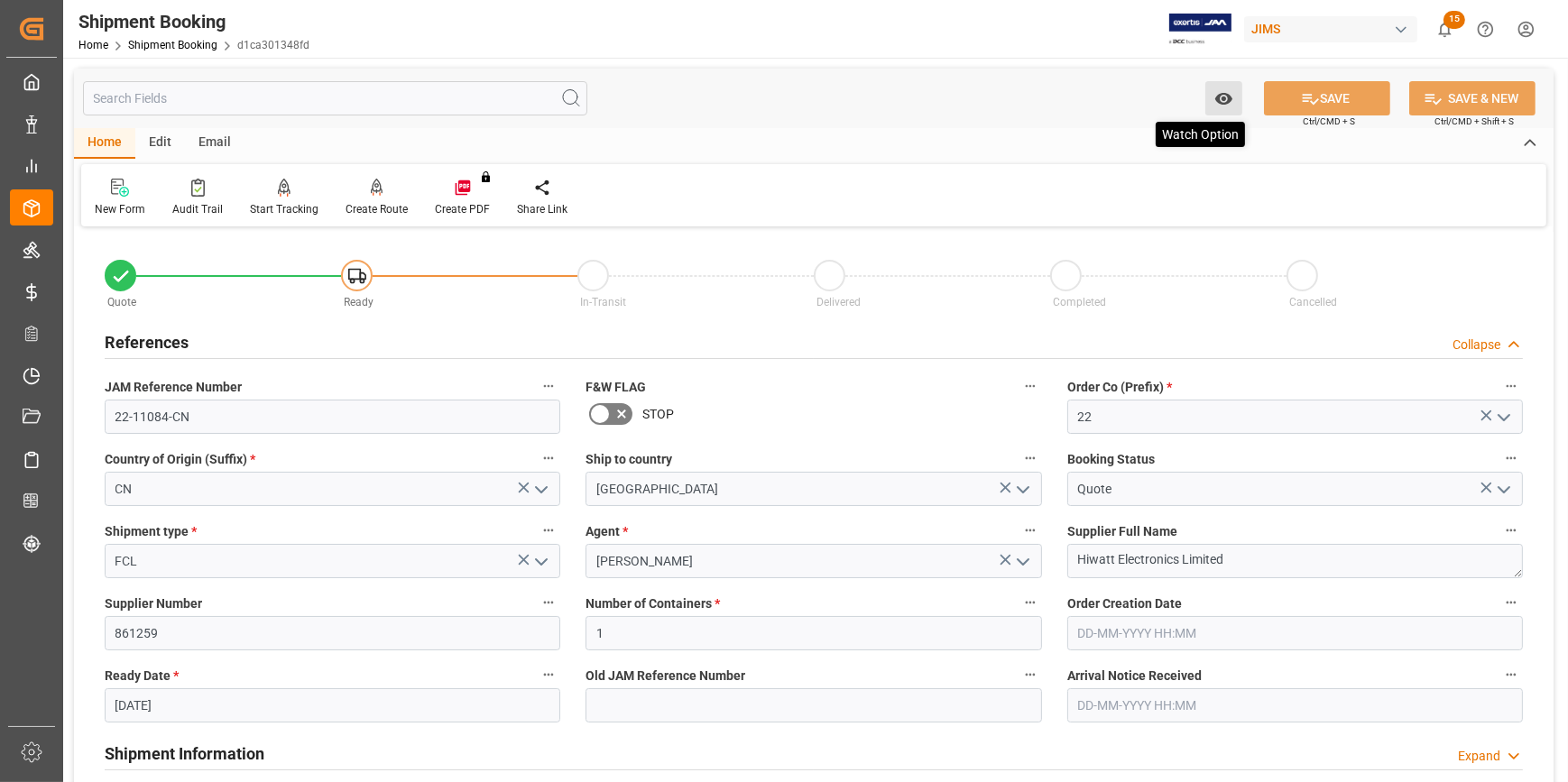
click at [1230, 99] on icon "open menu" at bounding box center [1222, 98] width 17 height 12
click at [1127, 137] on span "Start Watching" at bounding box center [1148, 138] width 165 height 19
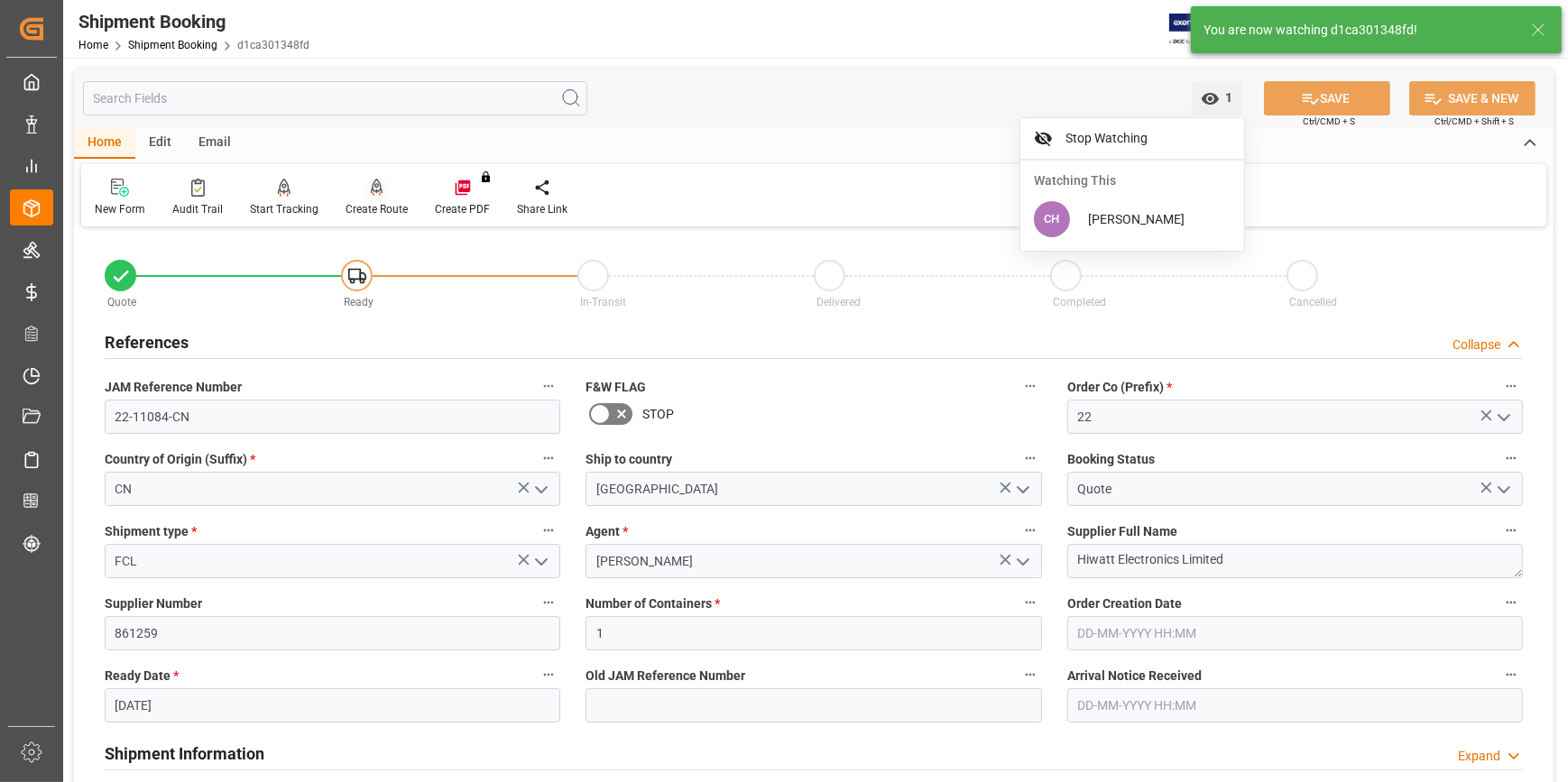
click at [369, 199] on div "Create Route" at bounding box center [376, 197] width 89 height 40
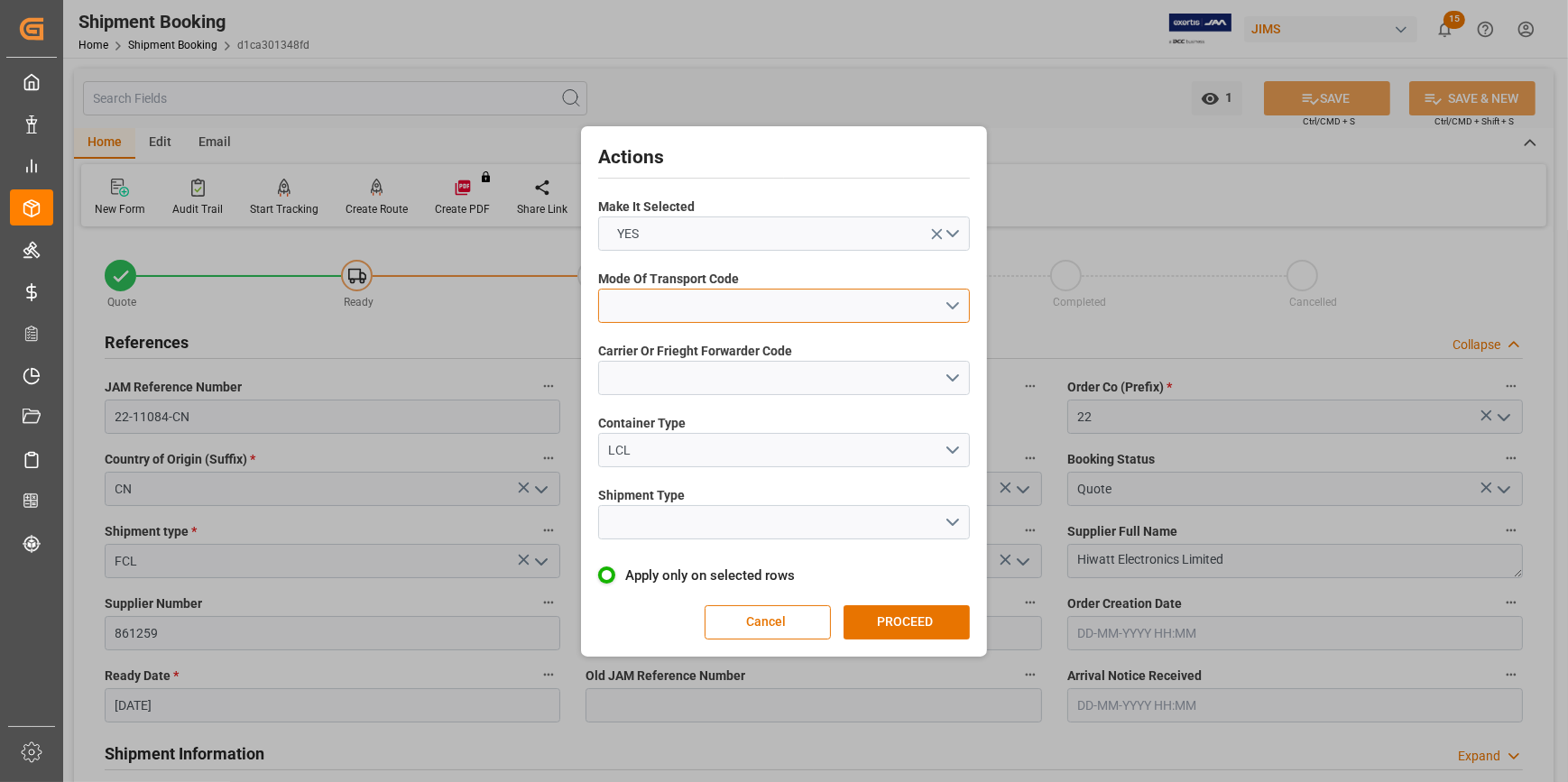
click at [637, 313] on button "open menu" at bounding box center [784, 305] width 372 height 34
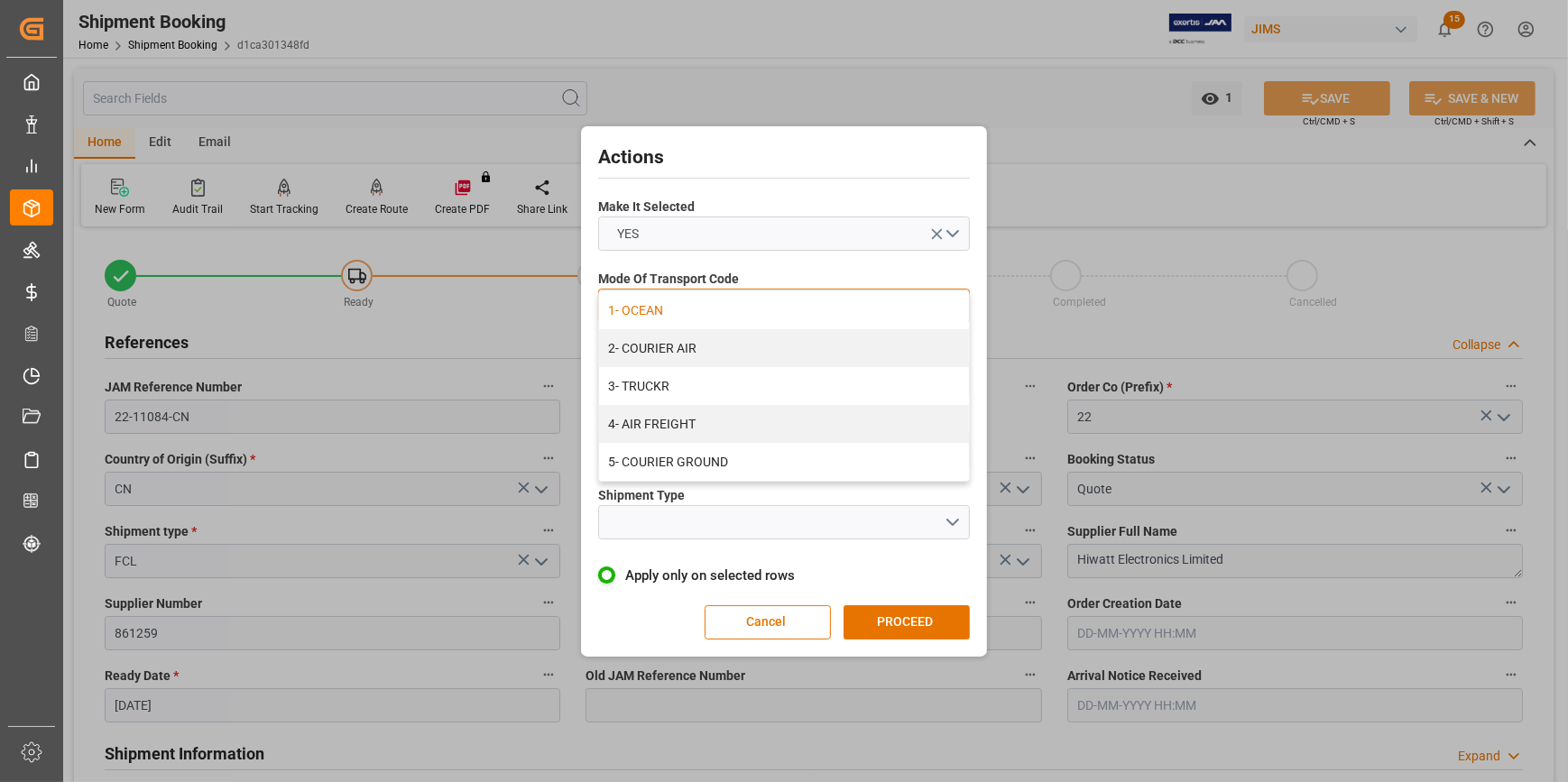
click at [648, 318] on div "1- OCEAN" at bounding box center [784, 310] width 370 height 38
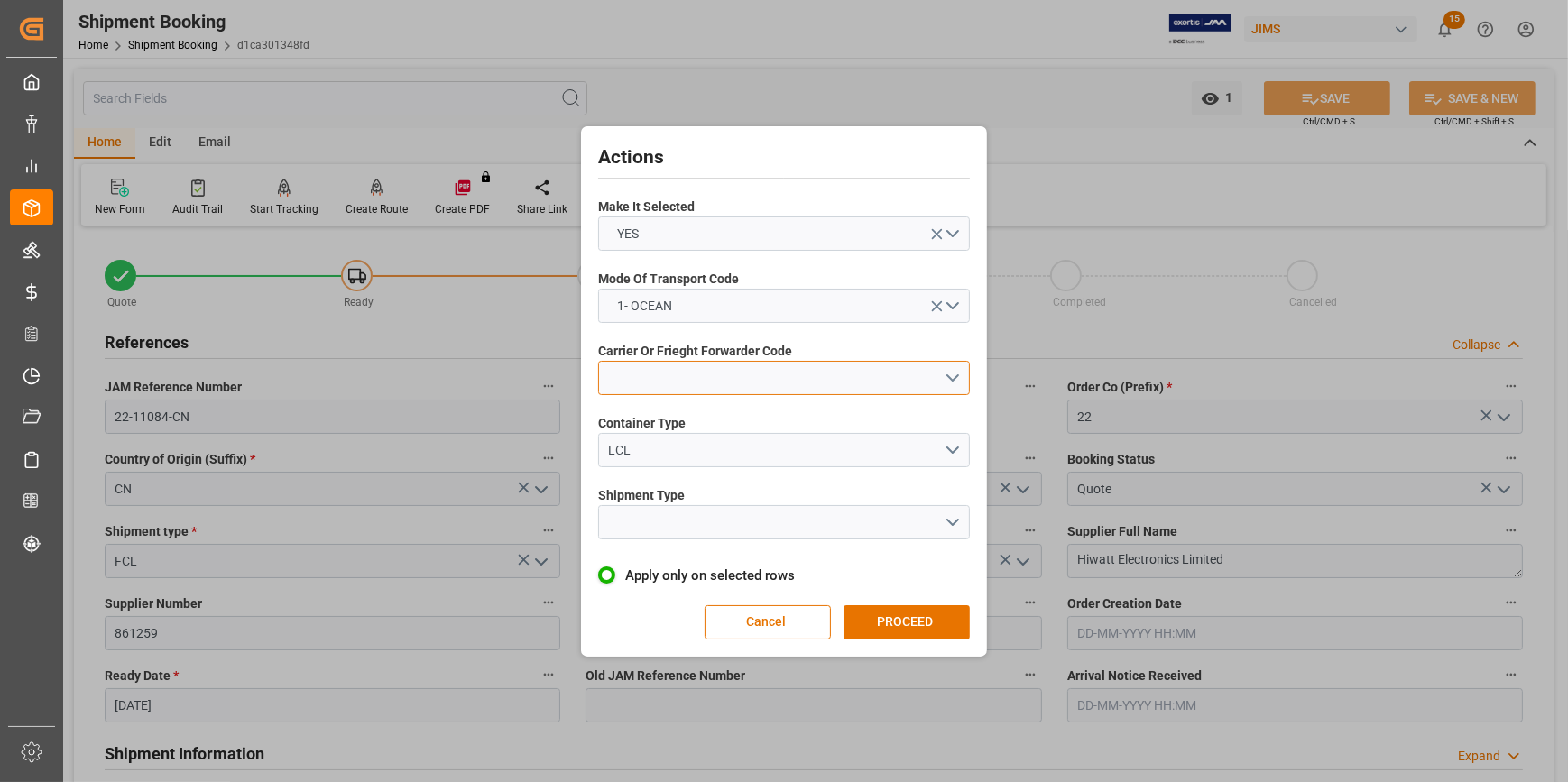
click at [640, 386] on button "open menu" at bounding box center [784, 377] width 372 height 34
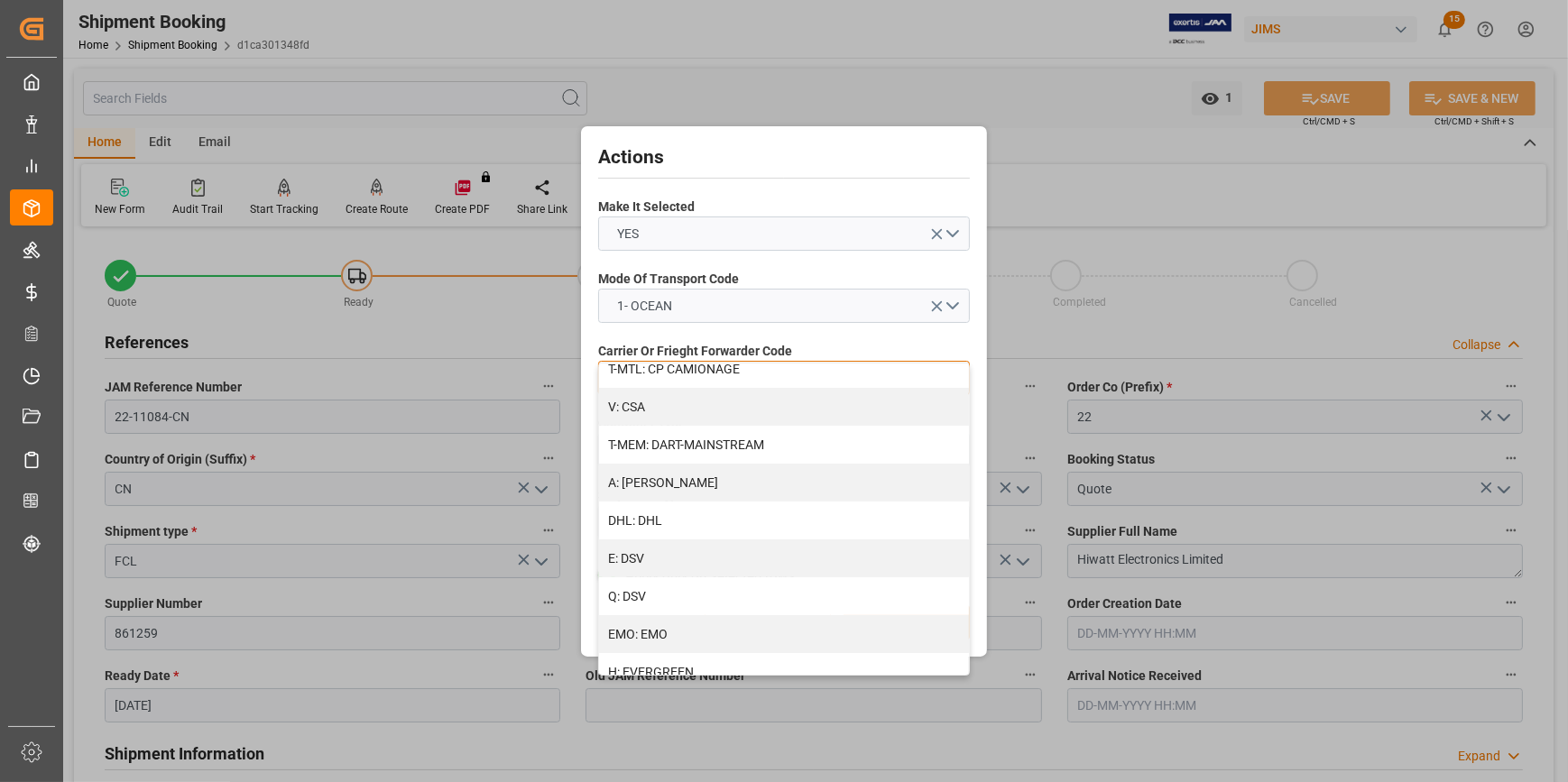
scroll to position [164, 0]
click at [437, 344] on div "Actions Make It Selected YES Mode Of Transport Code 1- OCEAN Carrier Or Frieght…" at bounding box center [784, 391] width 1568 height 782
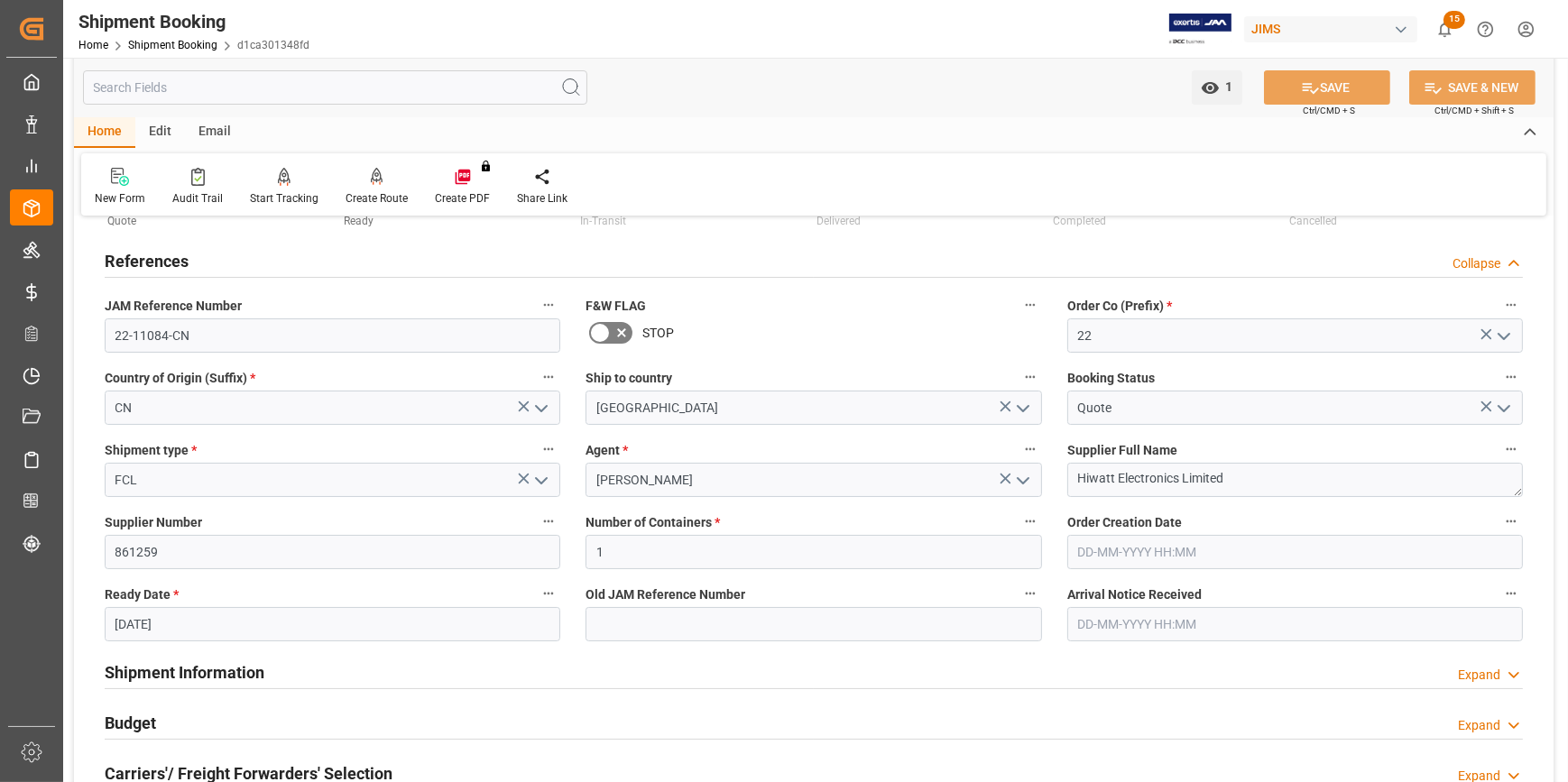
scroll to position [81, 0]
